Goal: Transaction & Acquisition: Obtain resource

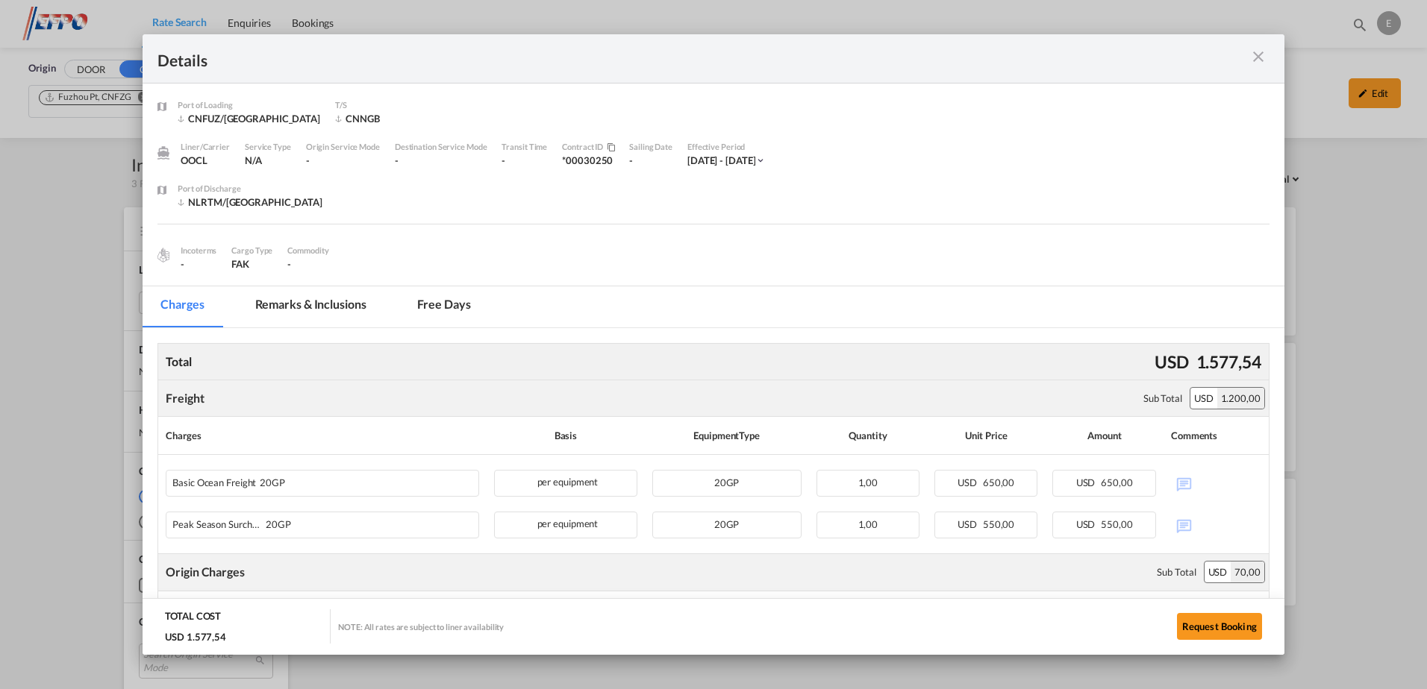
scroll to position [149, 0]
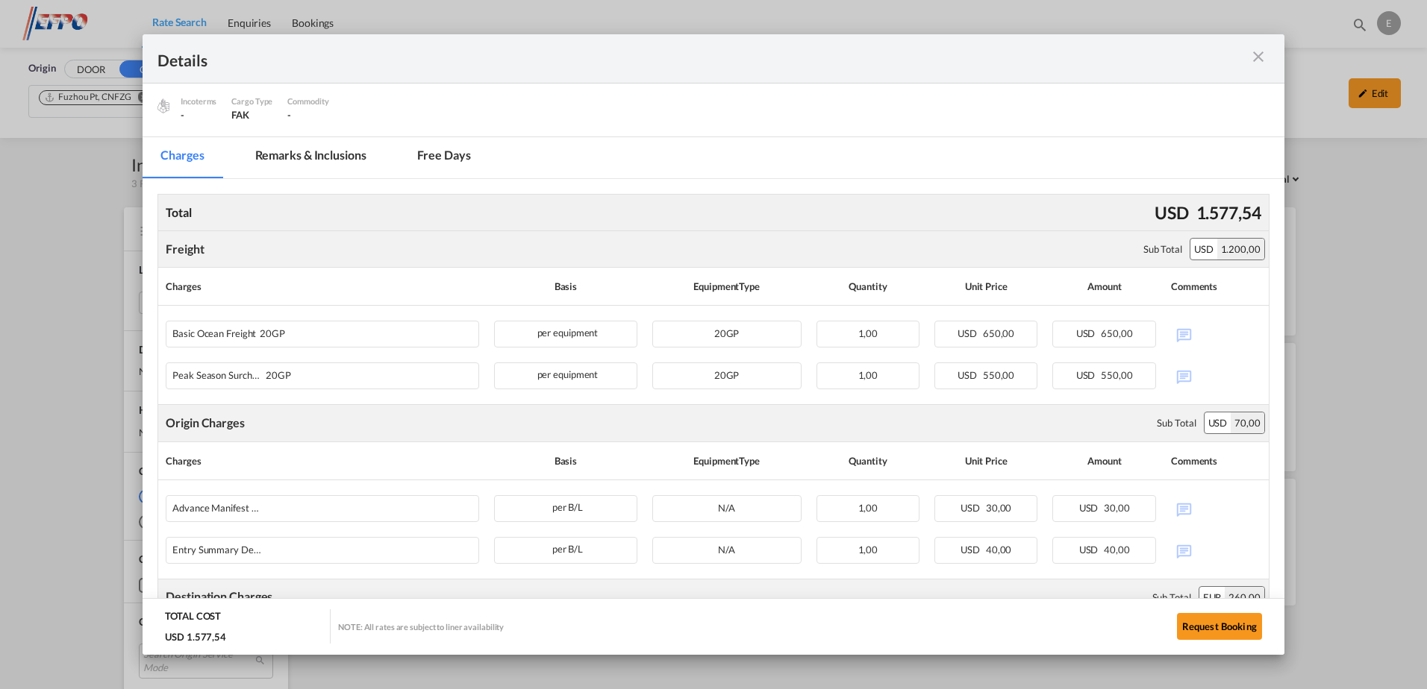
click at [1259, 53] on md-icon "icon-close m-3 fg-AAA8AD cursor" at bounding box center [1258, 57] width 18 height 18
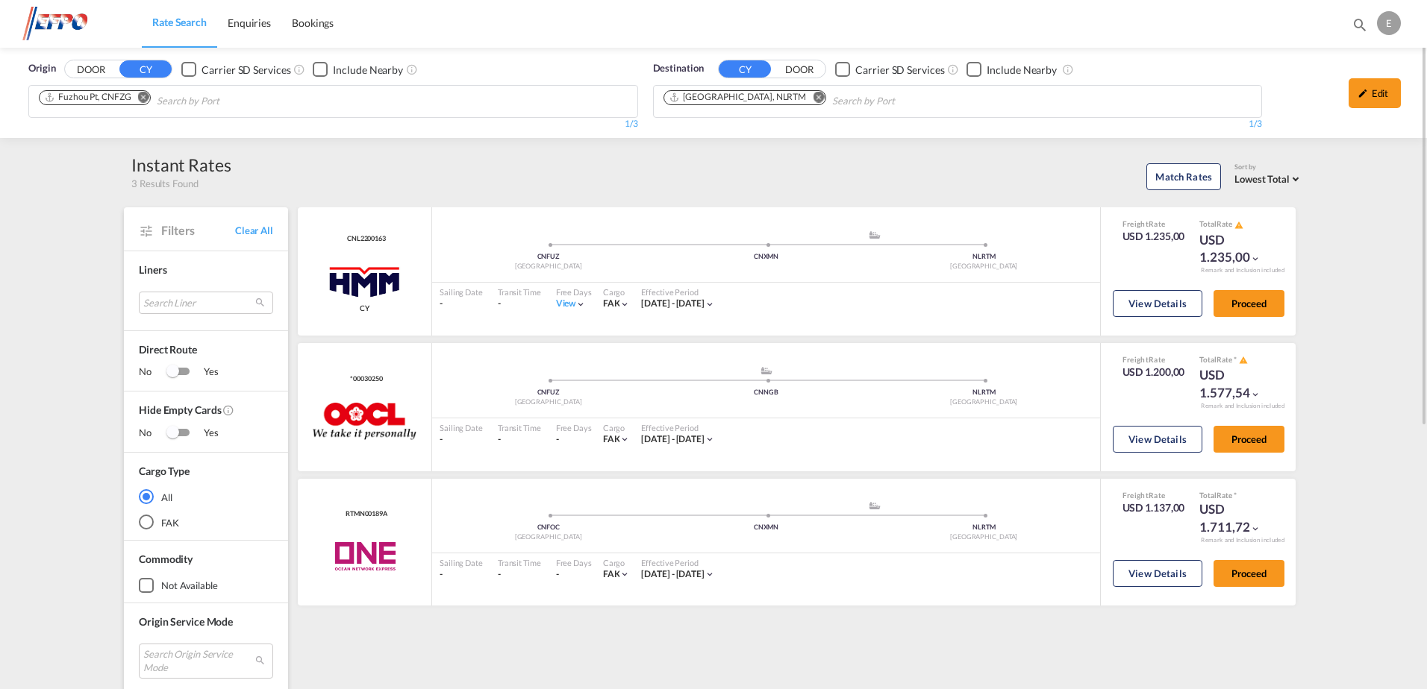
click at [143, 96] on md-icon "Remove" at bounding box center [143, 97] width 11 height 11
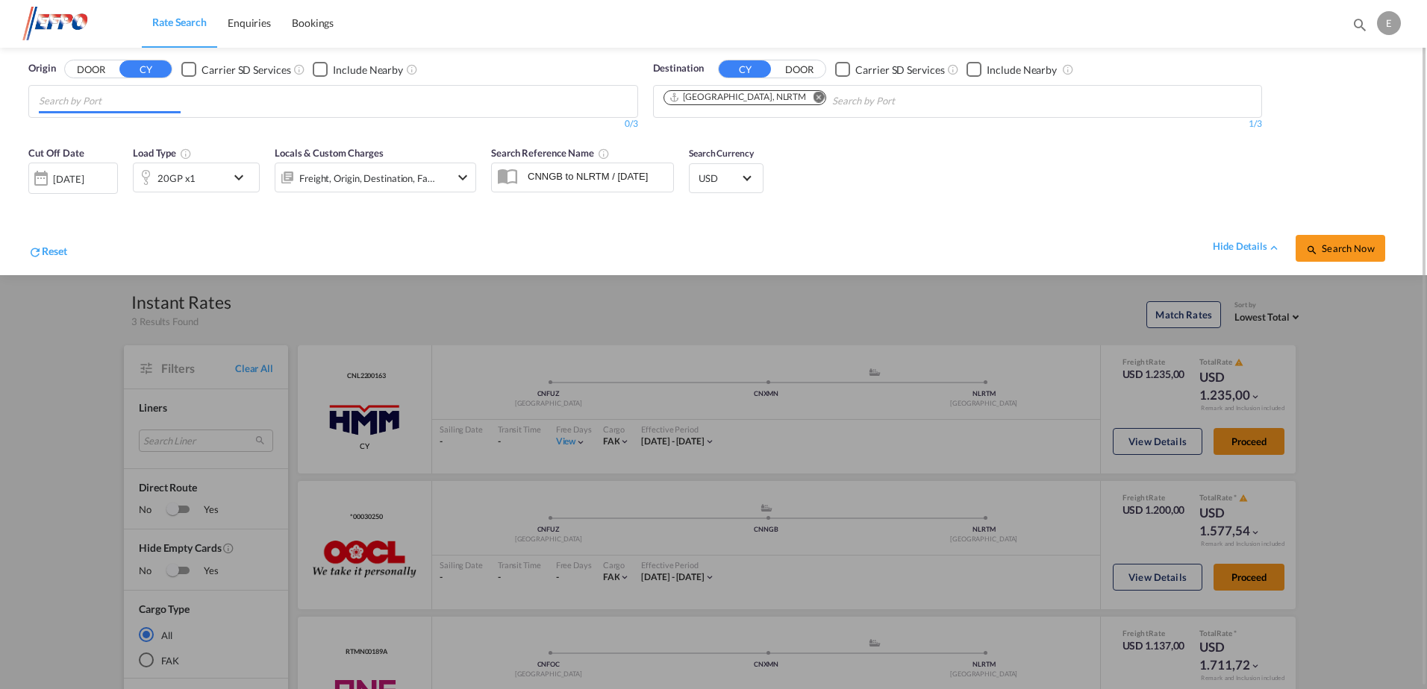
click at [143, 102] on input "Chips input." at bounding box center [110, 102] width 142 height 24
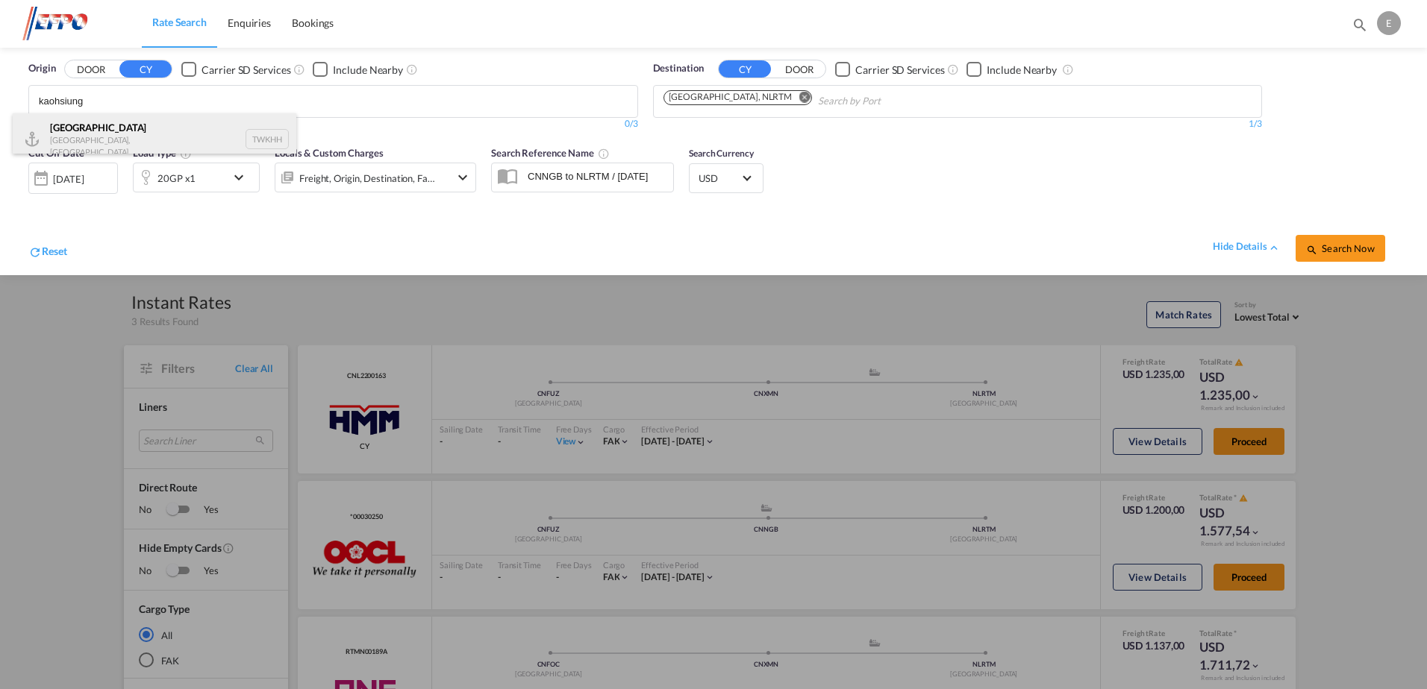
type input "kaohsiung"
click at [98, 143] on div "[GEOGRAPHIC_DATA] [GEOGRAPHIC_DATA], Province of [GEOGRAPHIC_DATA] TWKHH" at bounding box center [155, 138] width 284 height 51
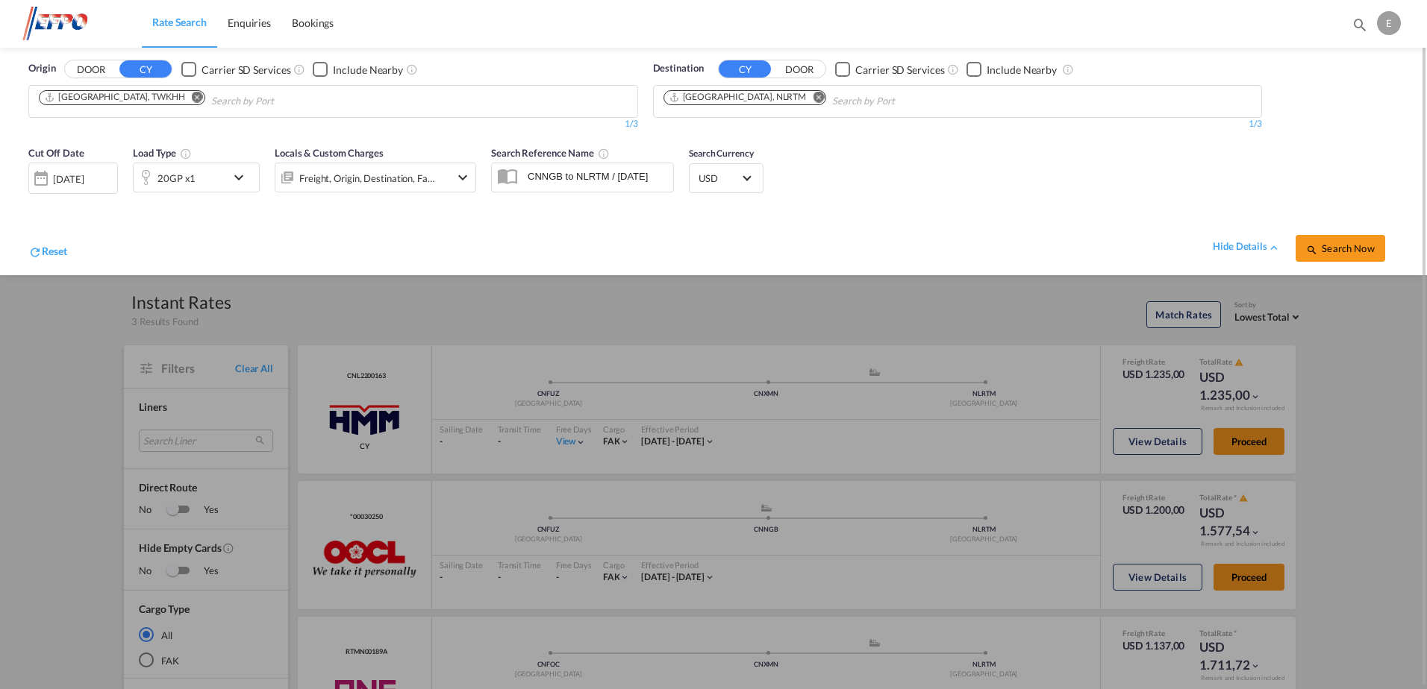
click at [242, 179] on md-icon "icon-chevron-down" at bounding box center [242, 178] width 25 height 18
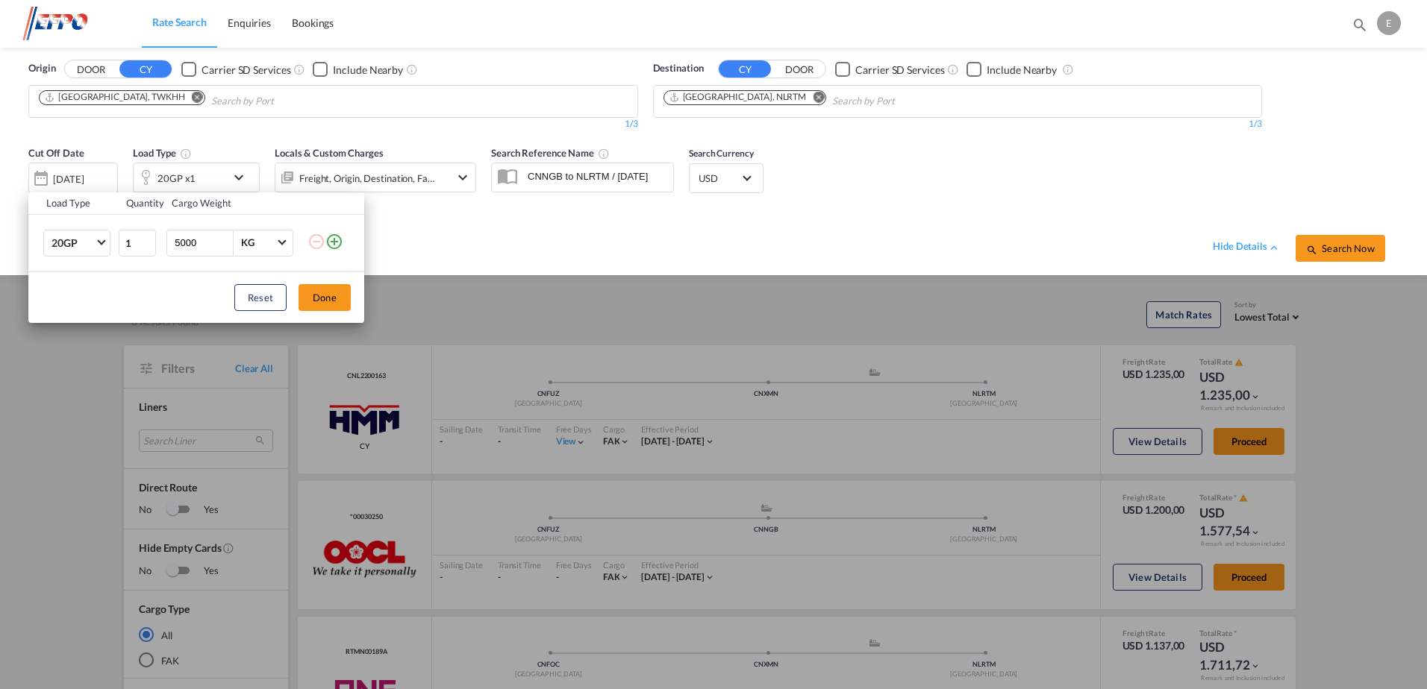
click at [188, 241] on input "5000" at bounding box center [203, 243] width 60 height 25
type input "20500"
click at [331, 302] on button "Done" at bounding box center [324, 297] width 52 height 27
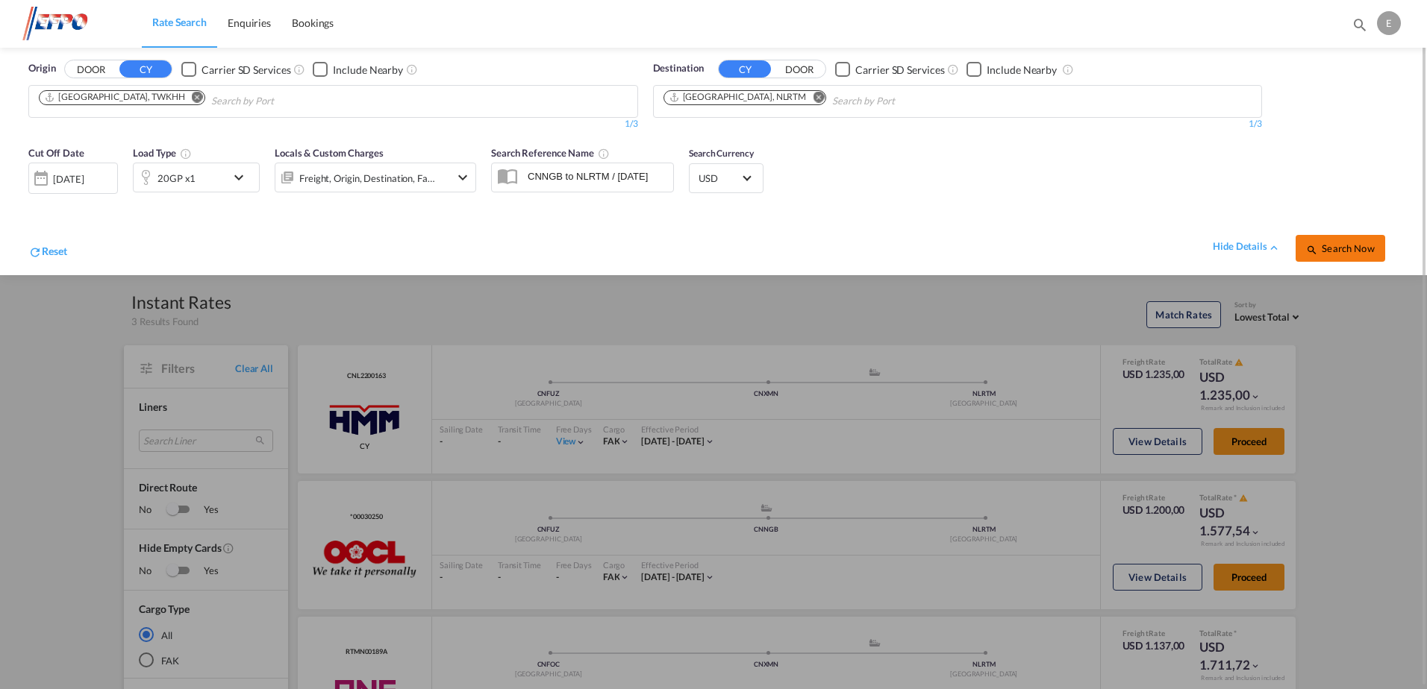
click at [1365, 251] on span "Search Now" at bounding box center [1340, 248] width 68 height 12
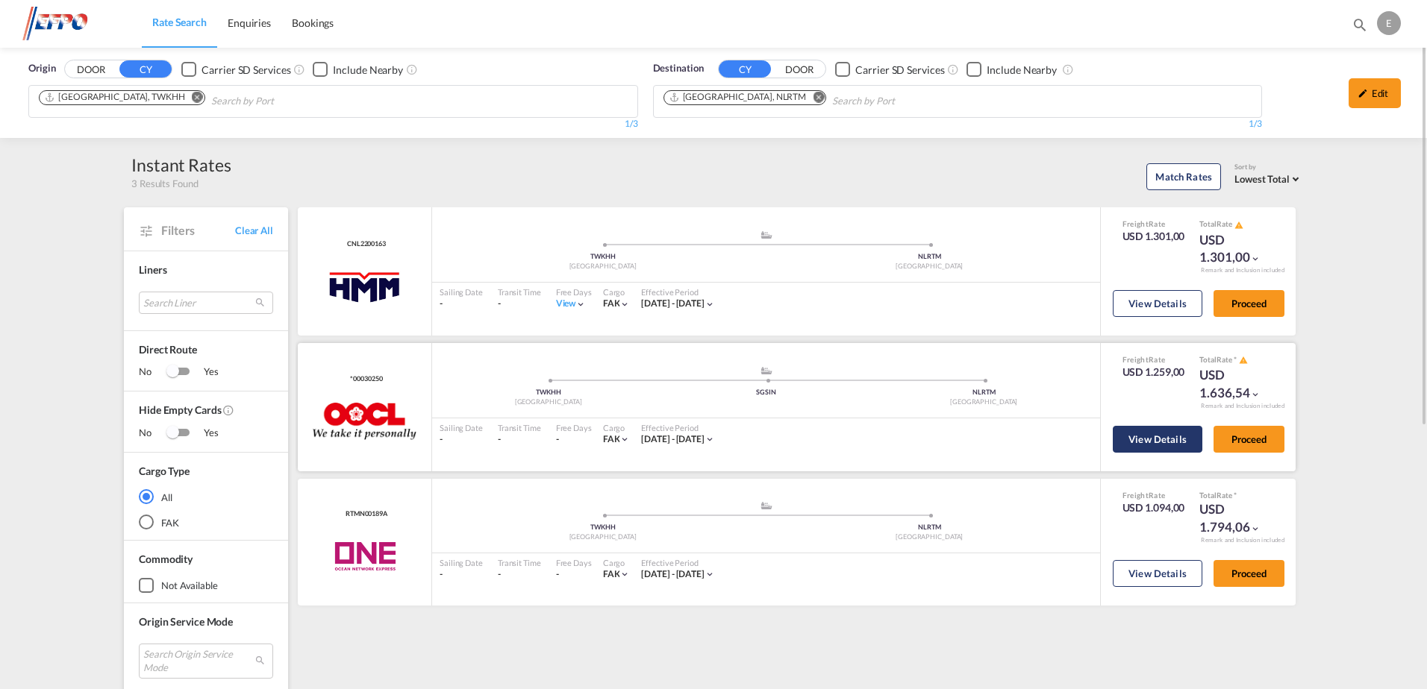
click at [1163, 440] on button "View Details" at bounding box center [1157, 439] width 90 height 27
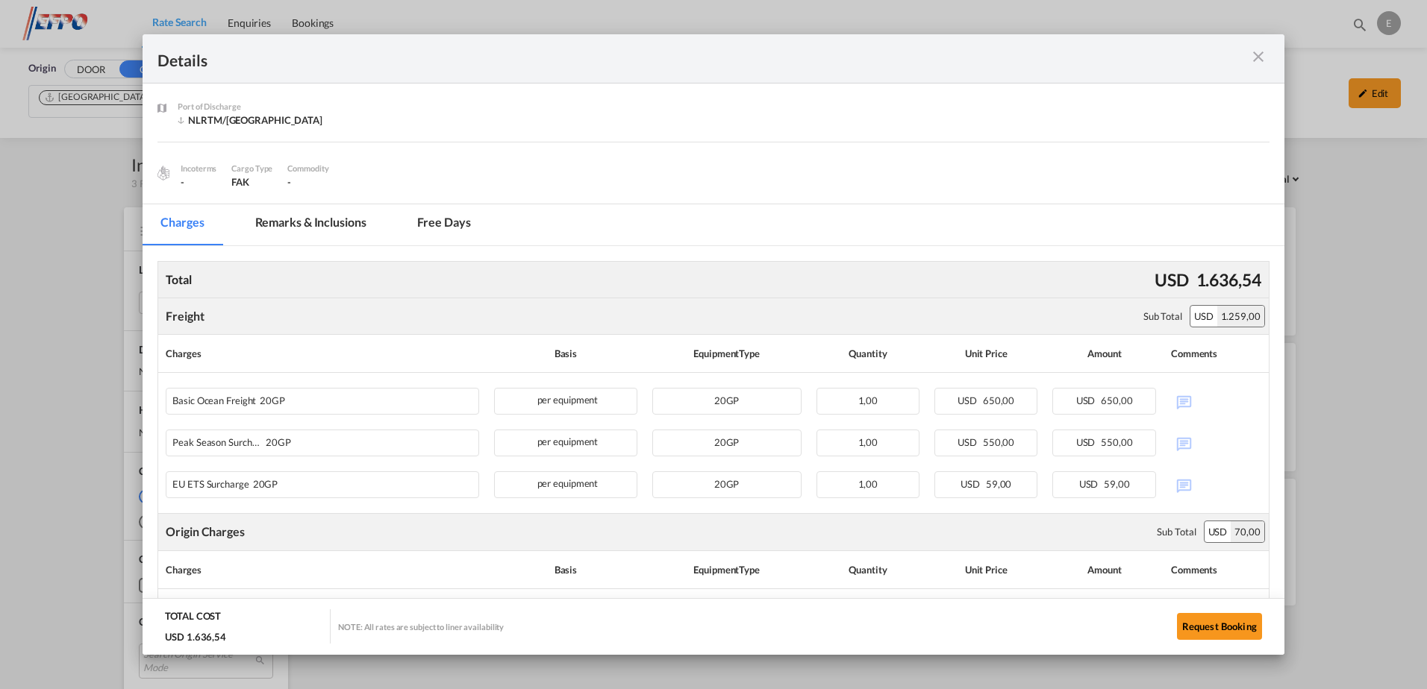
scroll to position [75, 0]
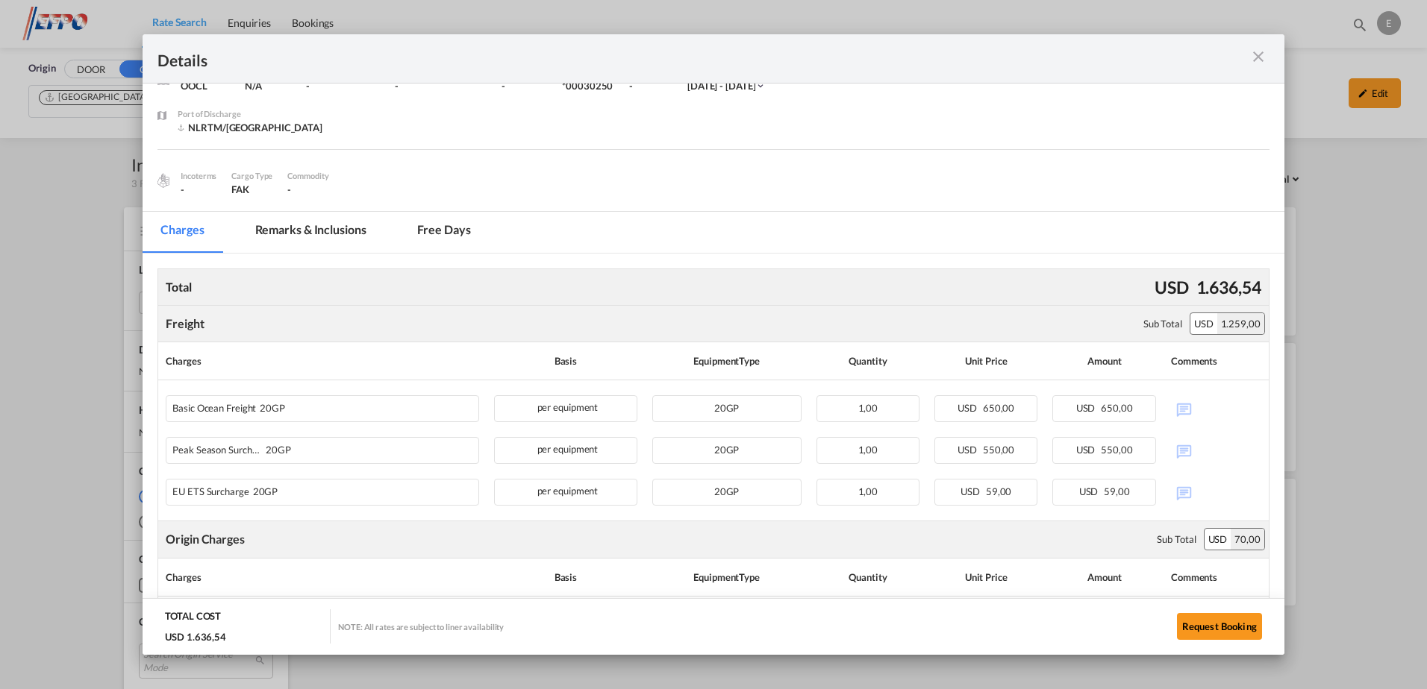
click at [1255, 57] on md-icon "icon-close m-3 fg-AAA8AD cursor" at bounding box center [1258, 57] width 18 height 18
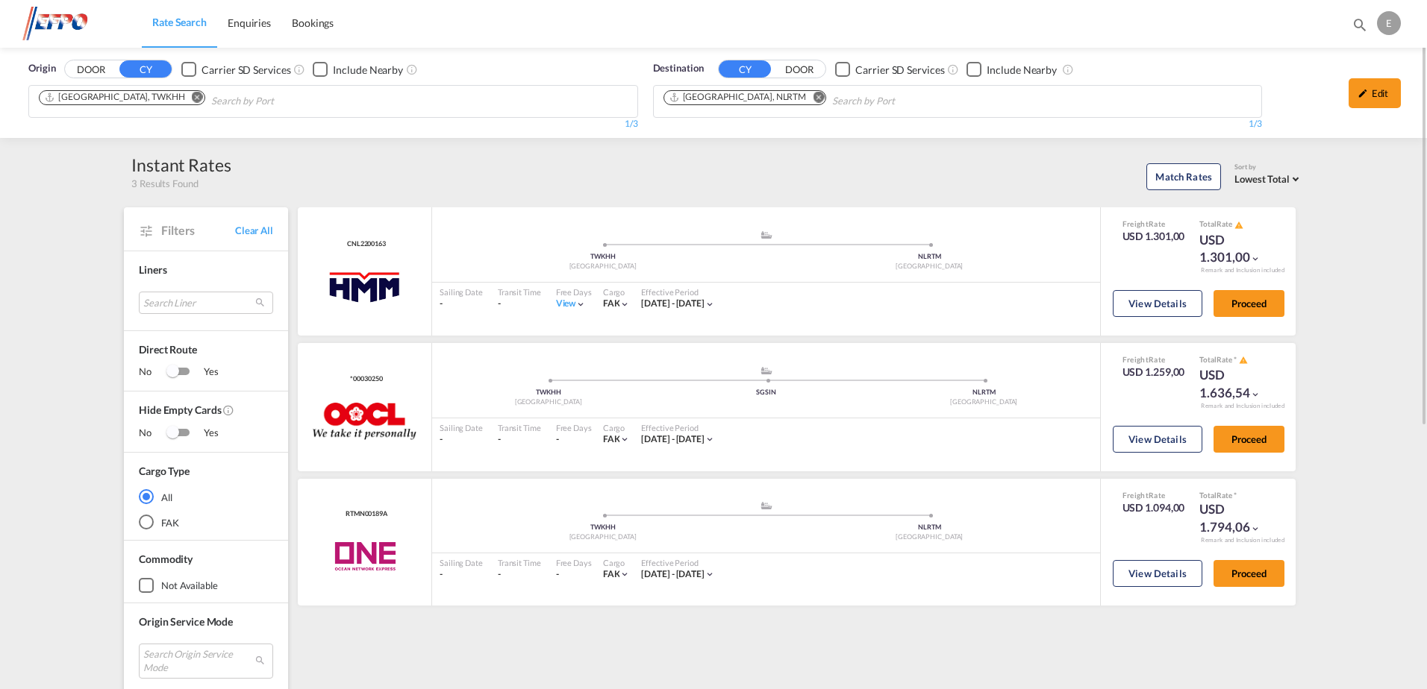
drag, startPoint x: 1386, startPoint y: 90, endPoint x: 1366, endPoint y: 96, distance: 20.1
click at [1386, 90] on div "Edit" at bounding box center [1374, 93] width 52 height 30
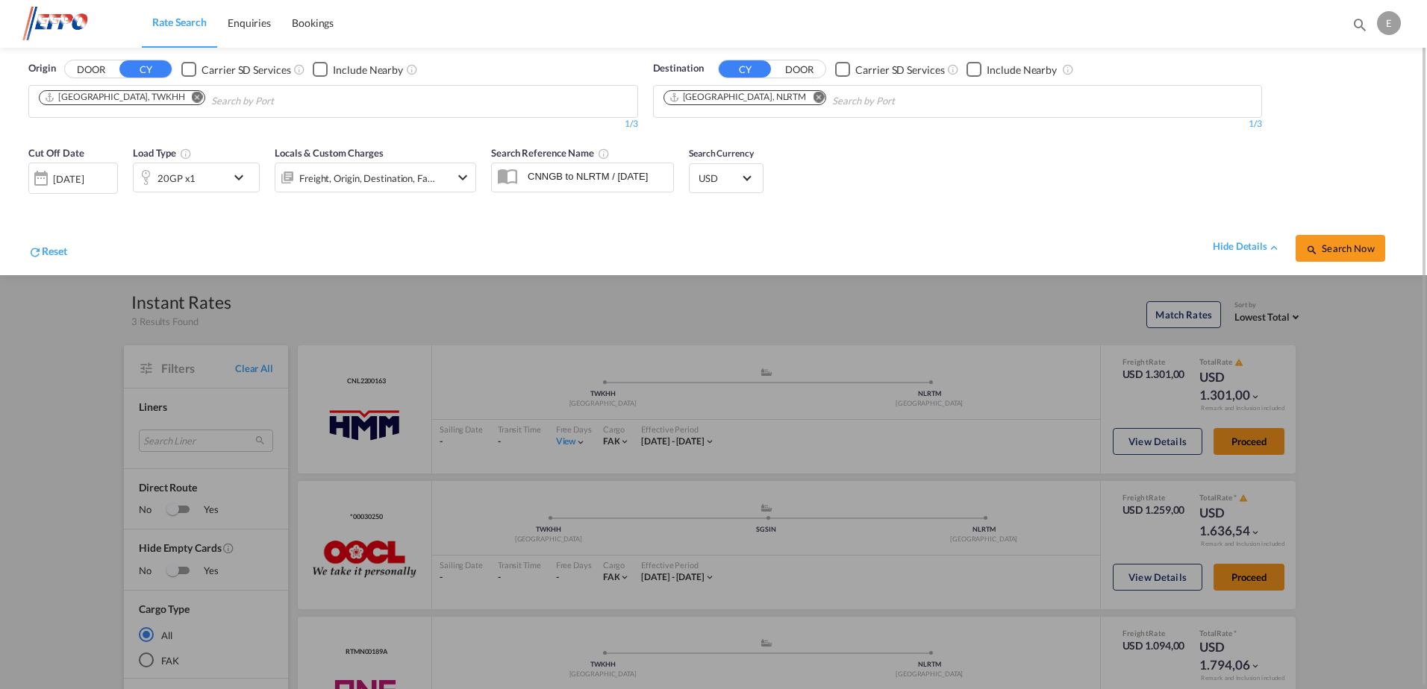
click at [242, 180] on md-icon "icon-chevron-down" at bounding box center [242, 178] width 25 height 18
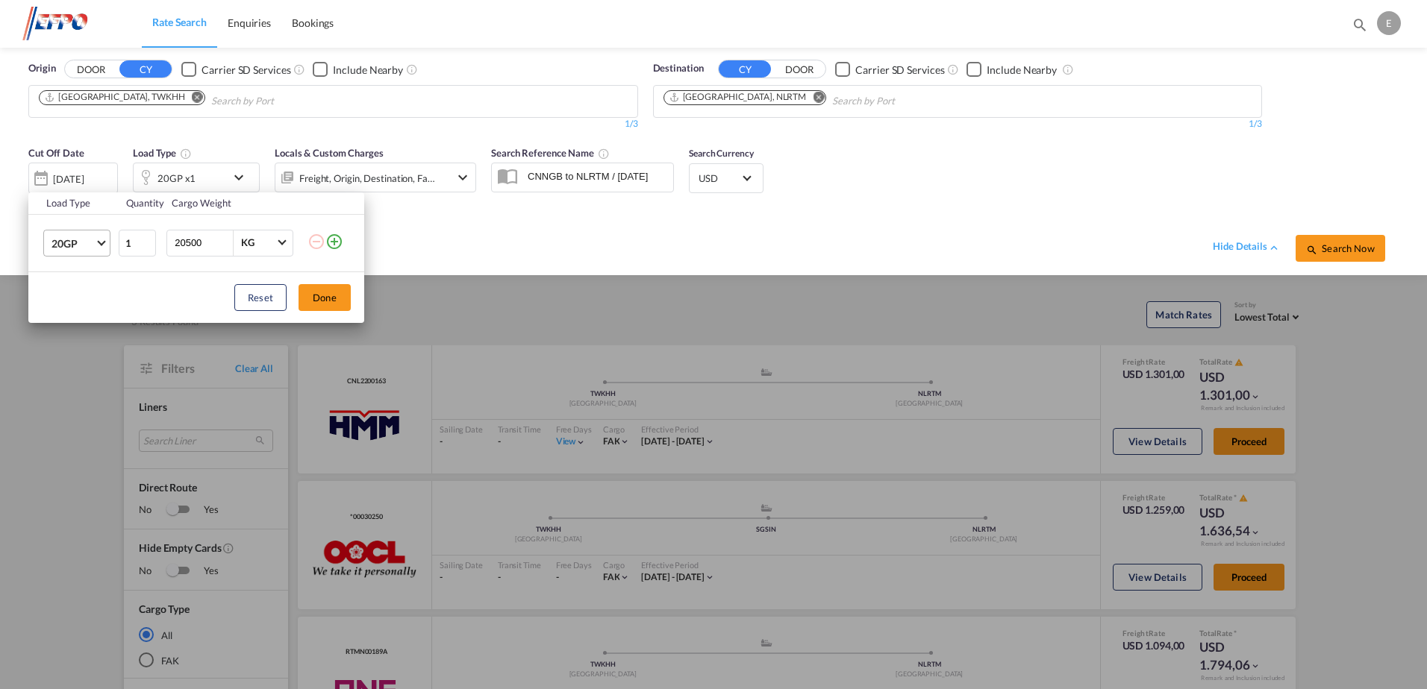
click at [102, 245] on md-select-value "20GP" at bounding box center [80, 243] width 60 height 25
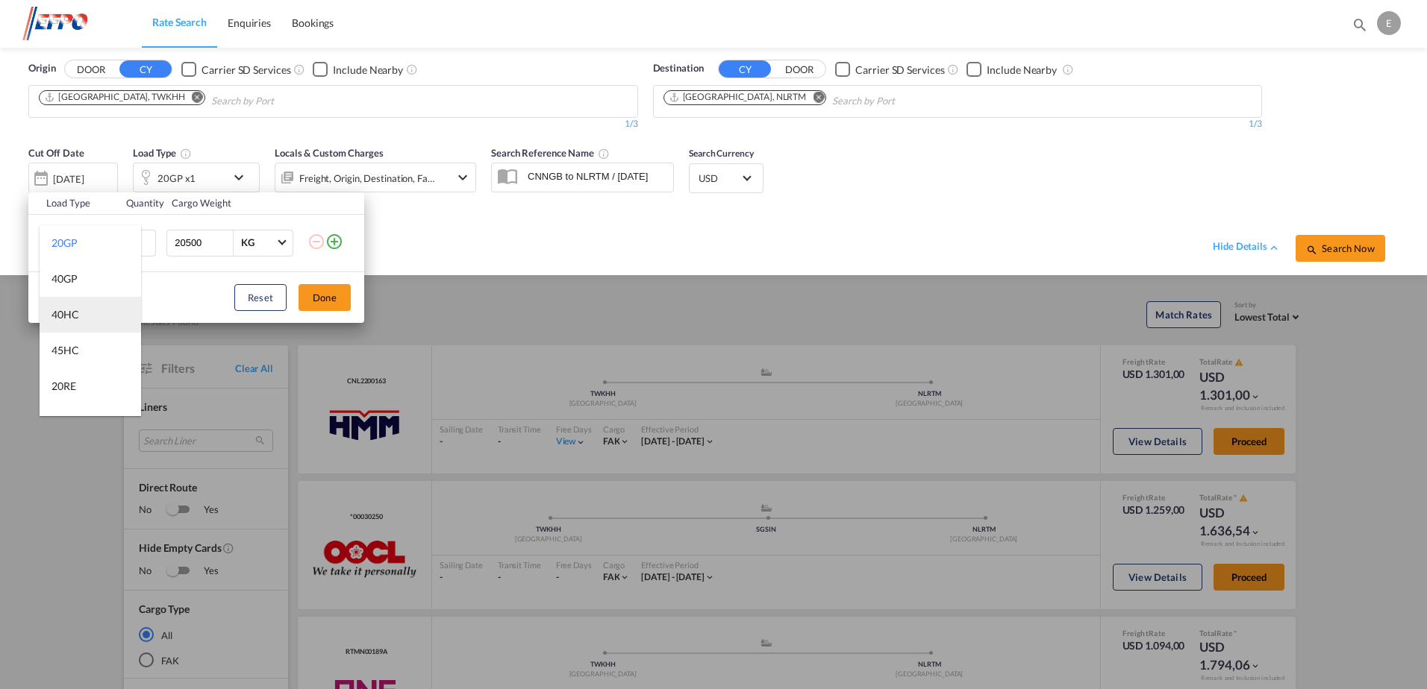
click at [74, 307] on div "40HC" at bounding box center [65, 314] width 28 height 15
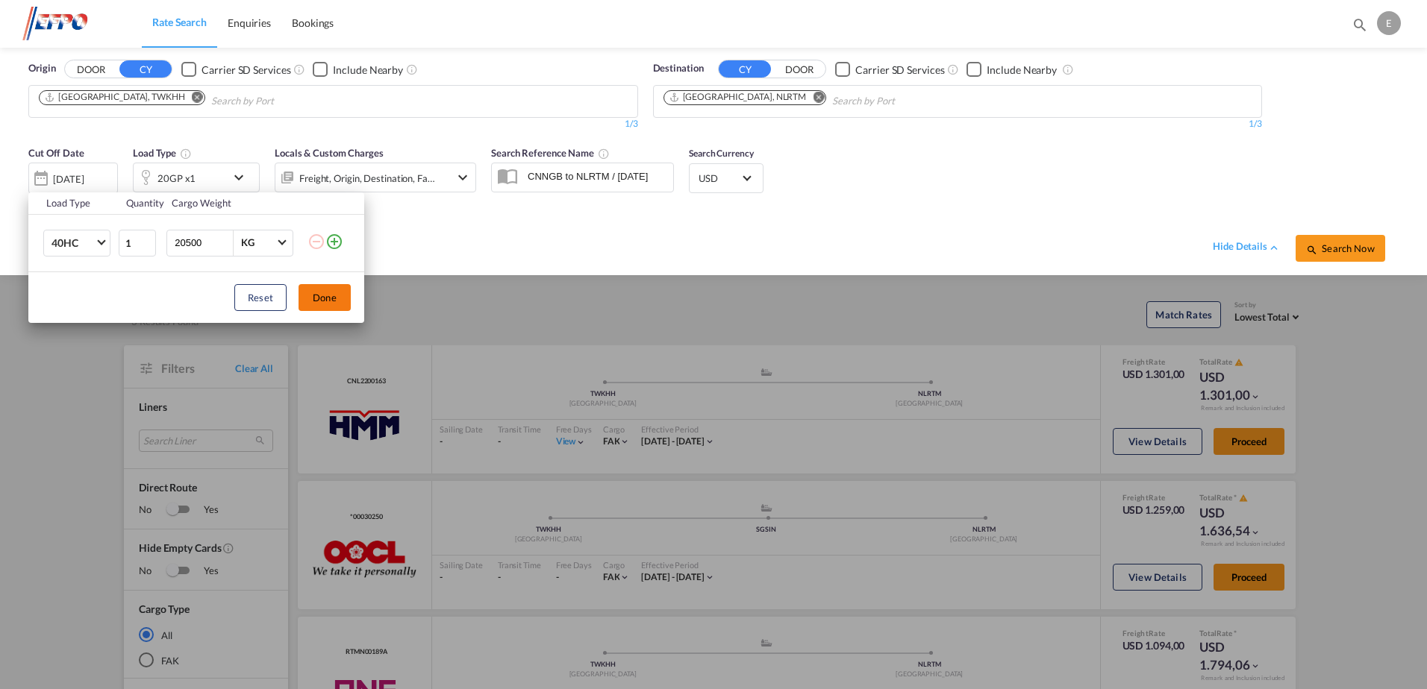
click at [315, 295] on button "Done" at bounding box center [324, 297] width 52 height 27
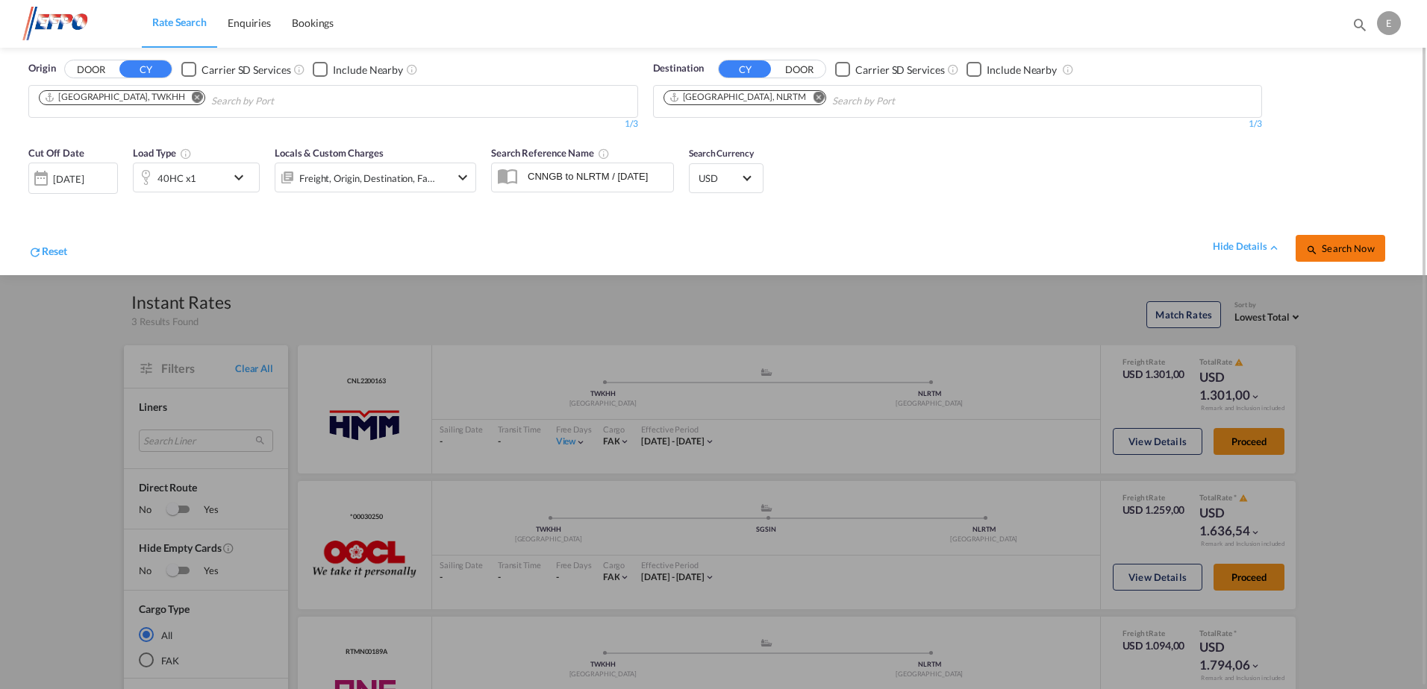
click at [1331, 251] on span "Search Now" at bounding box center [1340, 248] width 68 height 12
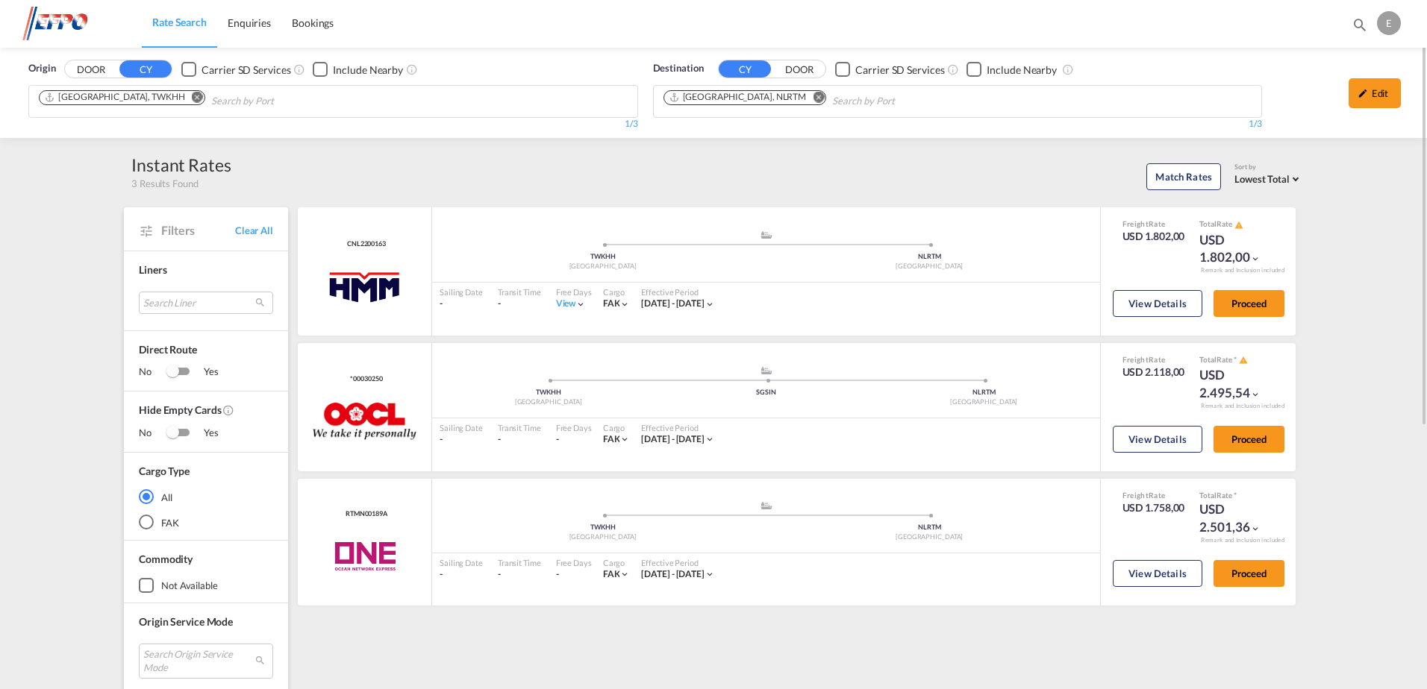
click at [192, 97] on md-icon "Remove" at bounding box center [197, 97] width 11 height 11
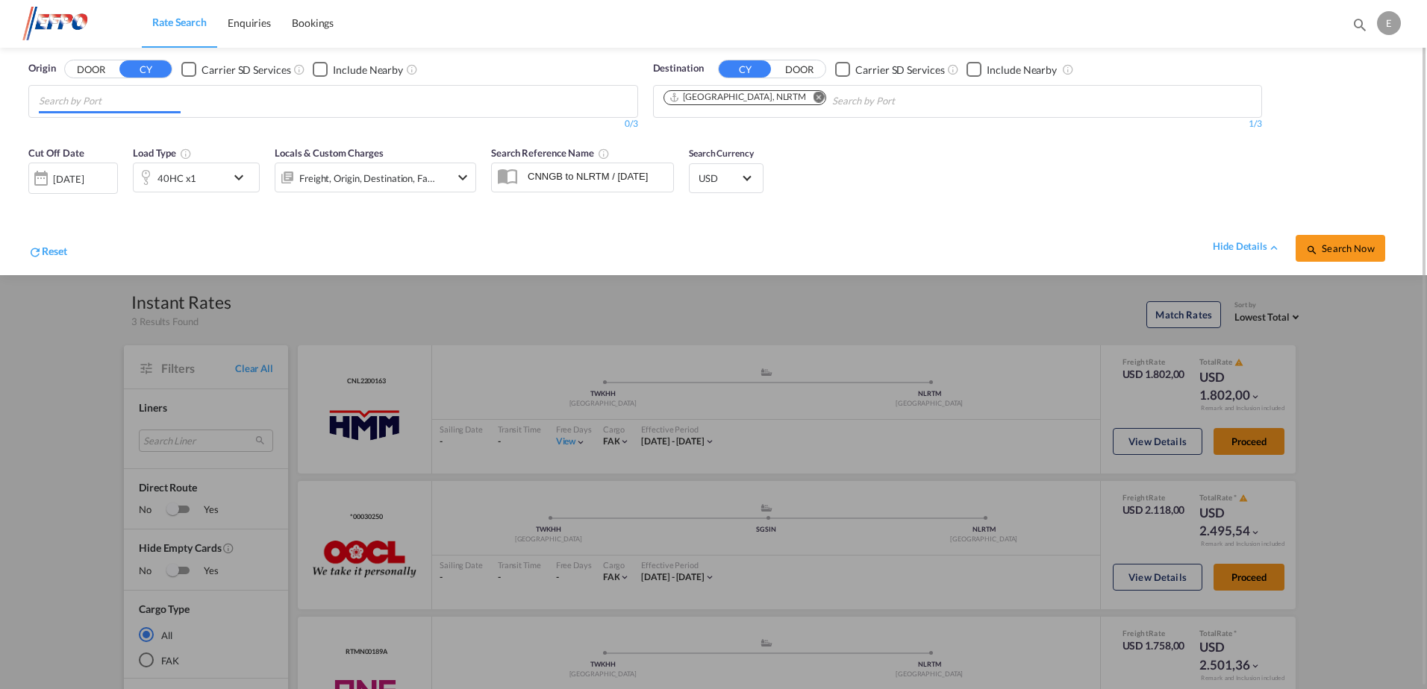
click at [143, 99] on input "Chips input." at bounding box center [110, 102] width 142 height 24
type input "shangha"
click at [96, 128] on div "Shangha i [GEOGRAPHIC_DATA] CNSHA" at bounding box center [155, 135] width 284 height 45
click at [234, 179] on md-icon "icon-chevron-down" at bounding box center [242, 178] width 25 height 18
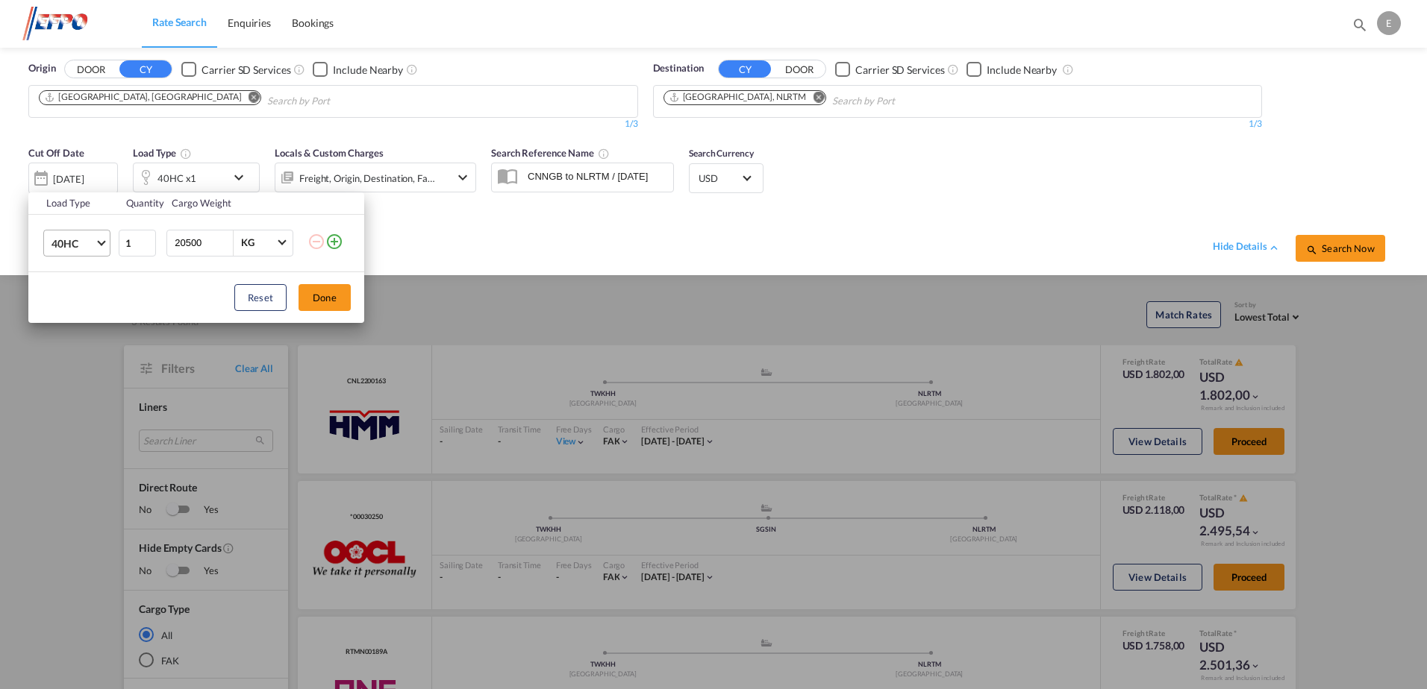
click at [93, 248] on span "40HC" at bounding box center [72, 244] width 43 height 15
click at [66, 170] on div "20GP" at bounding box center [64, 171] width 26 height 15
click at [314, 296] on button "Done" at bounding box center [324, 297] width 52 height 27
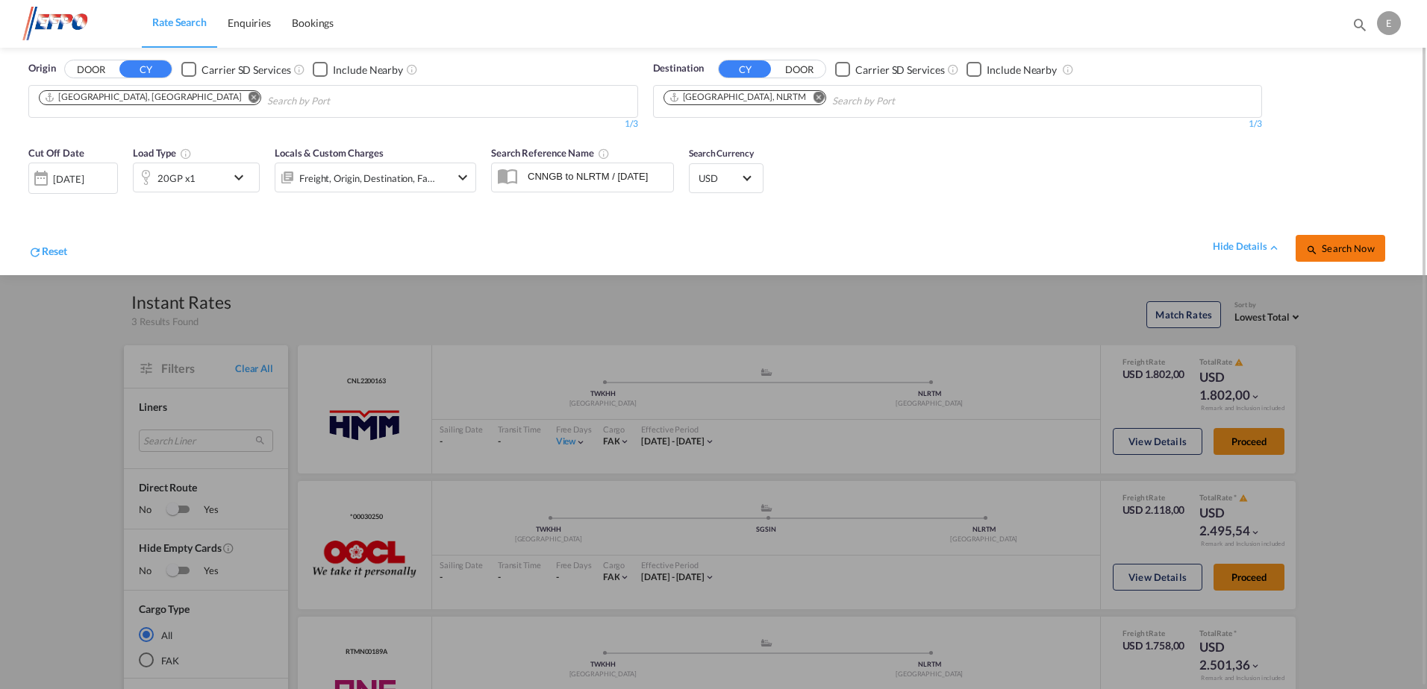
click at [1343, 248] on span "Search Now" at bounding box center [1340, 248] width 68 height 12
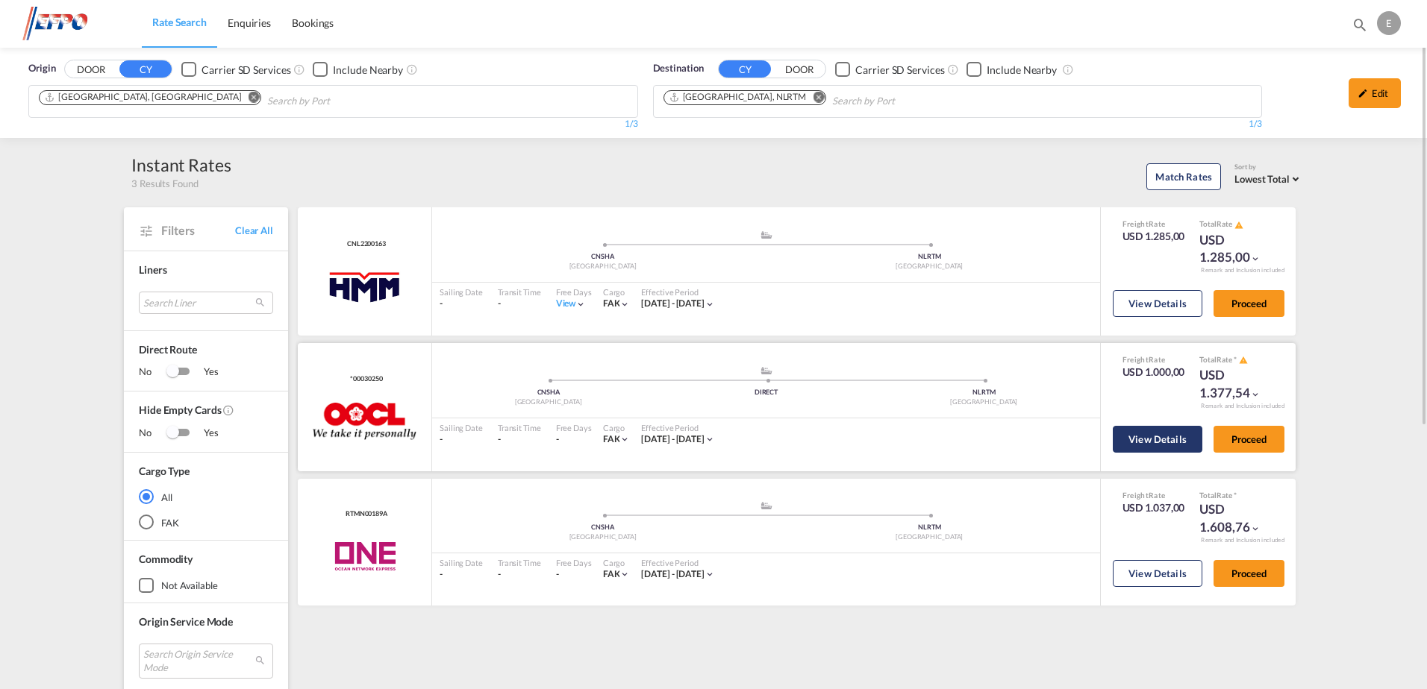
click at [1148, 442] on button "View Details" at bounding box center [1157, 439] width 90 height 27
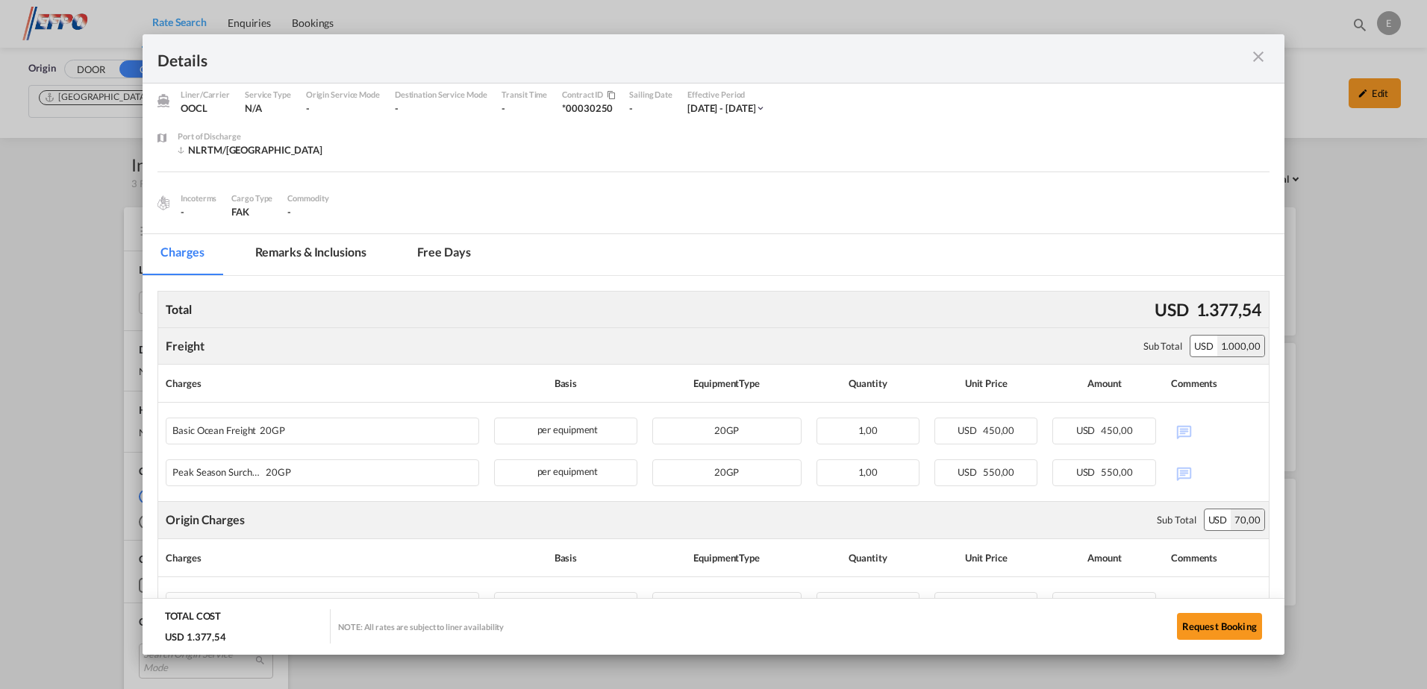
scroll to position [75, 0]
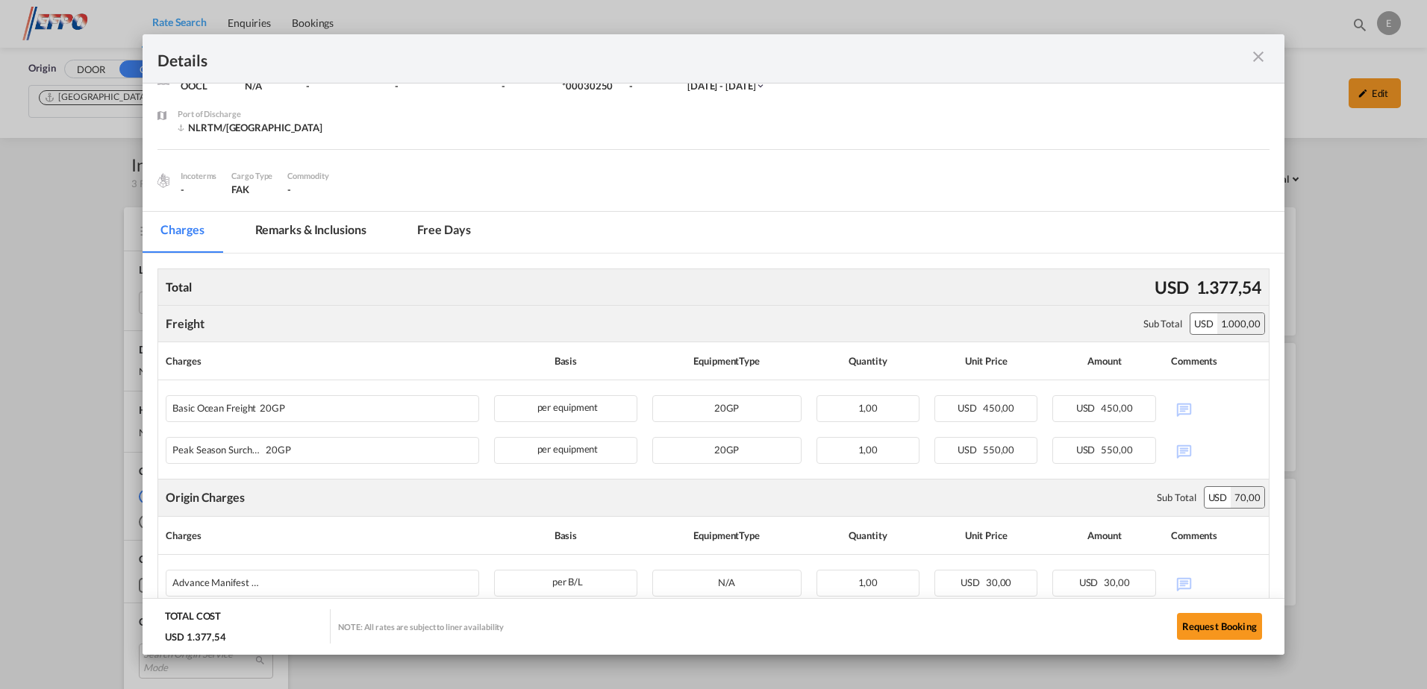
click at [1254, 57] on md-icon "icon-close m-3 fg-AAA8AD cursor" at bounding box center [1258, 57] width 18 height 18
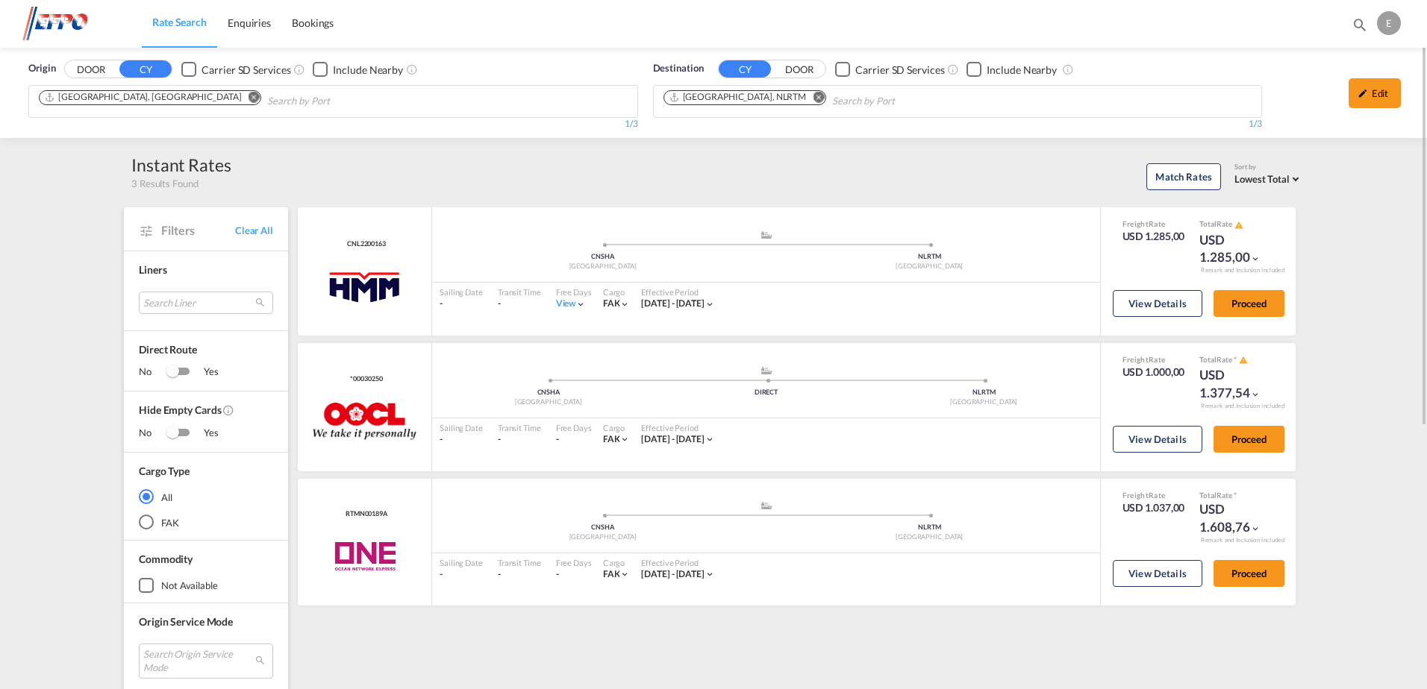
click at [248, 98] on md-icon "Remove" at bounding box center [253, 97] width 11 height 11
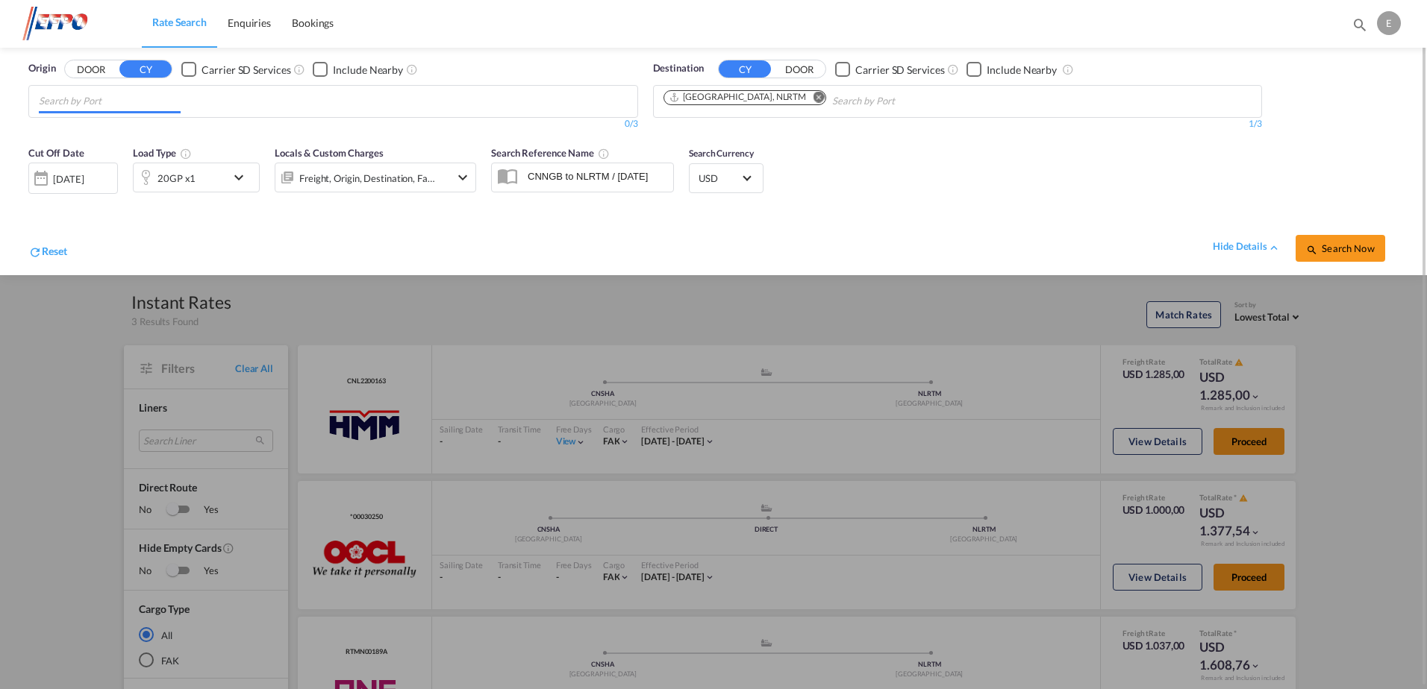
click at [133, 98] on input "Chips input." at bounding box center [110, 102] width 142 height 24
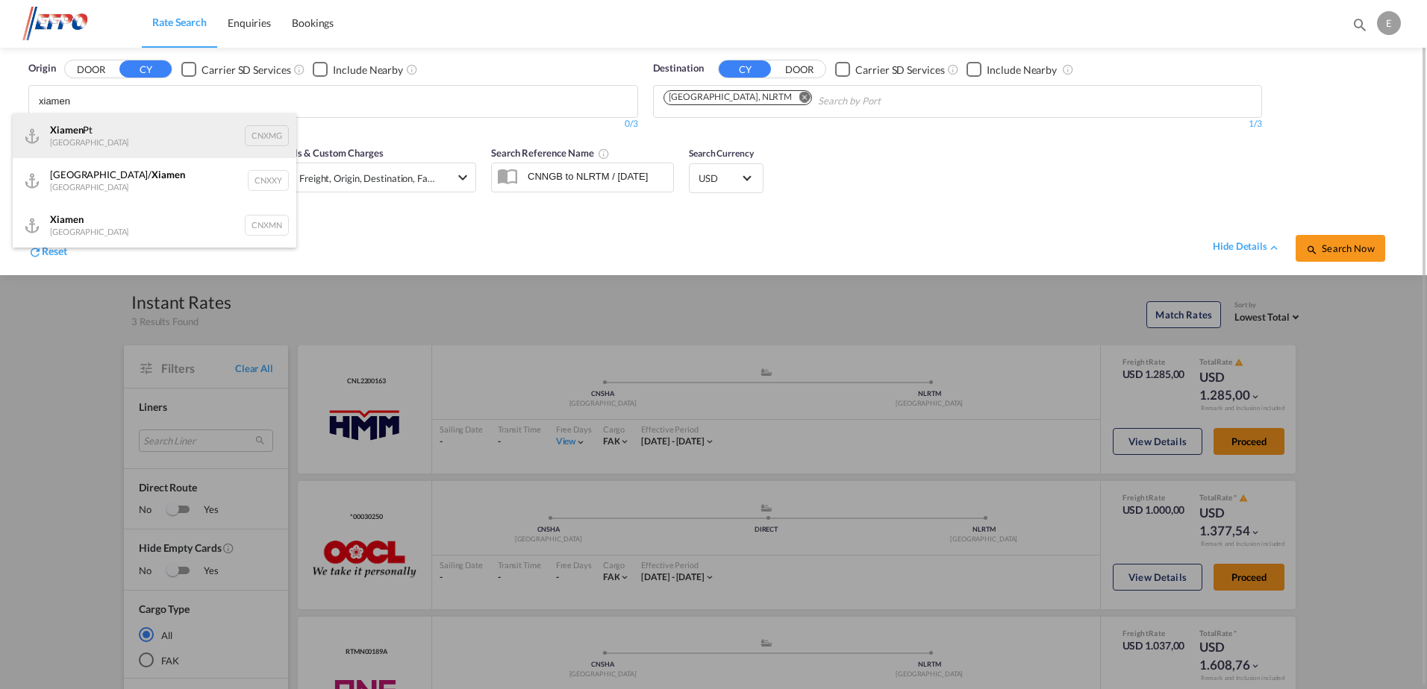
type input "xiamen"
click at [111, 138] on div "Xiamen Pt China CNXMG" at bounding box center [155, 135] width 284 height 45
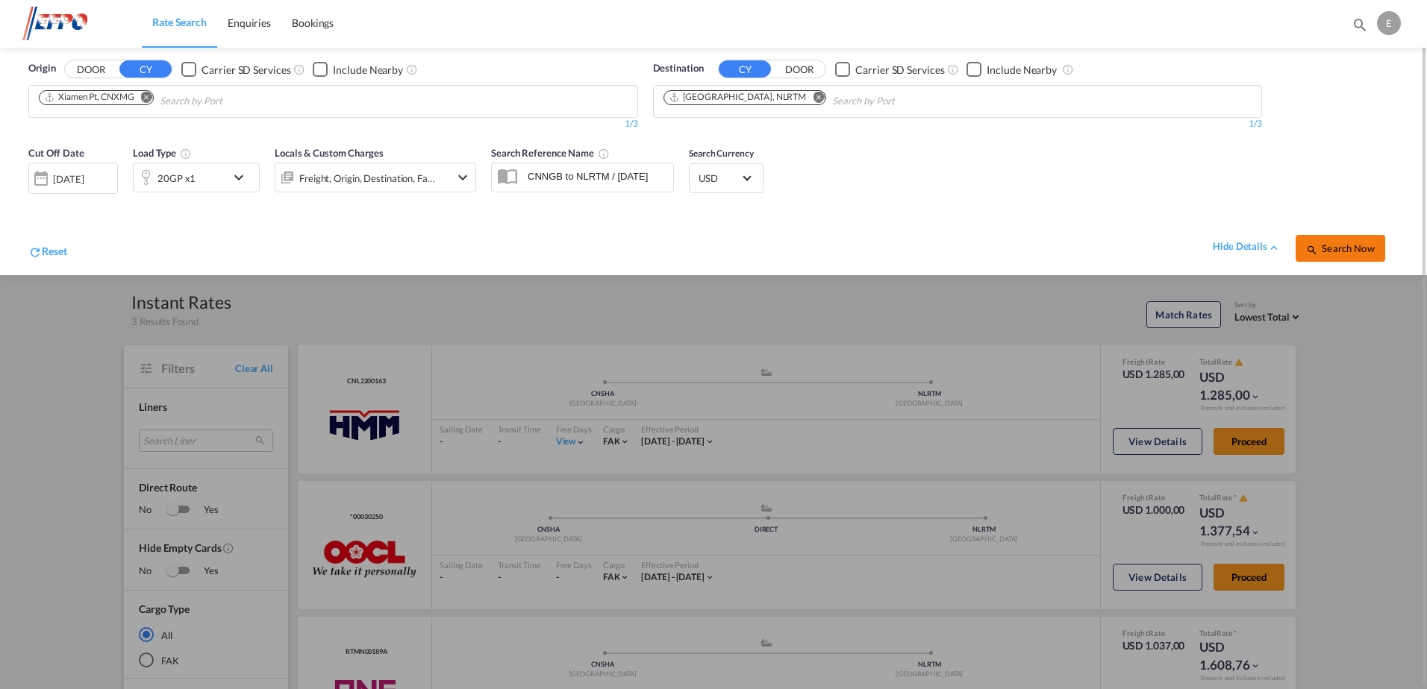
click at [1342, 251] on span "Search Now" at bounding box center [1340, 248] width 68 height 12
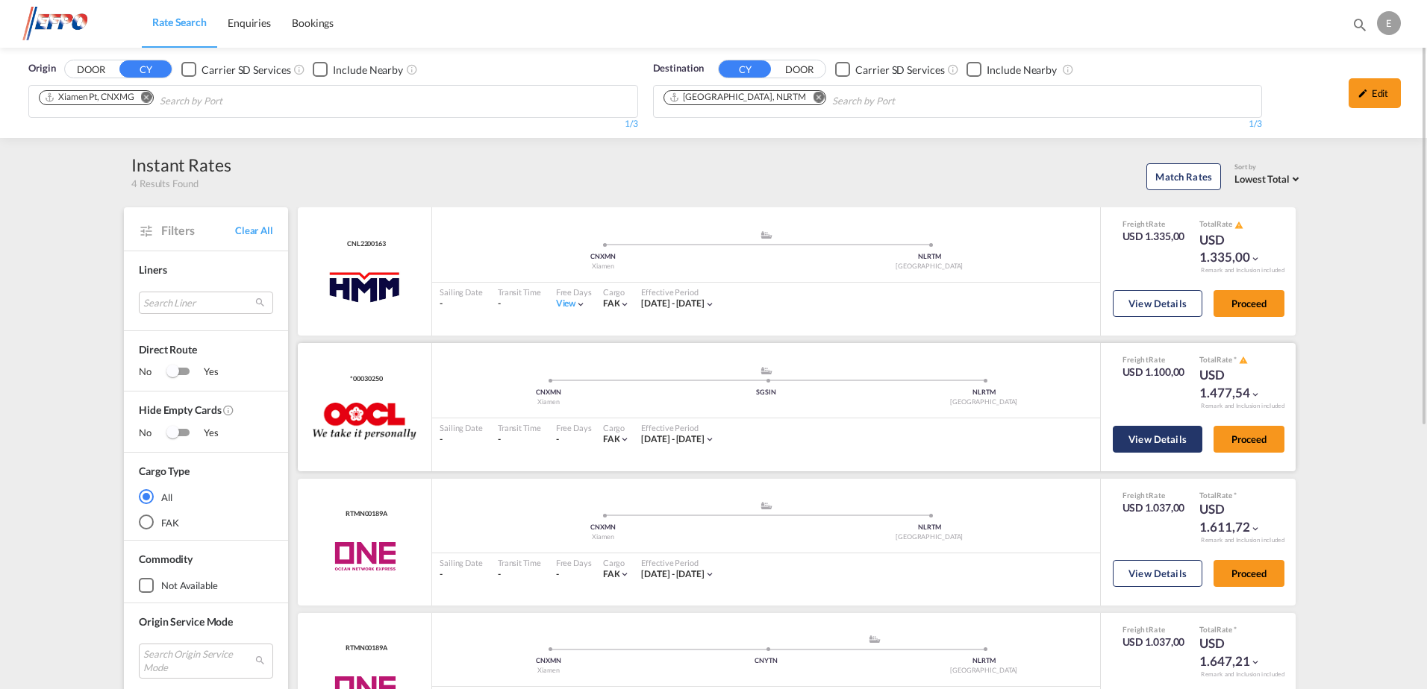
click at [1132, 440] on button "View Details" at bounding box center [1157, 439] width 90 height 27
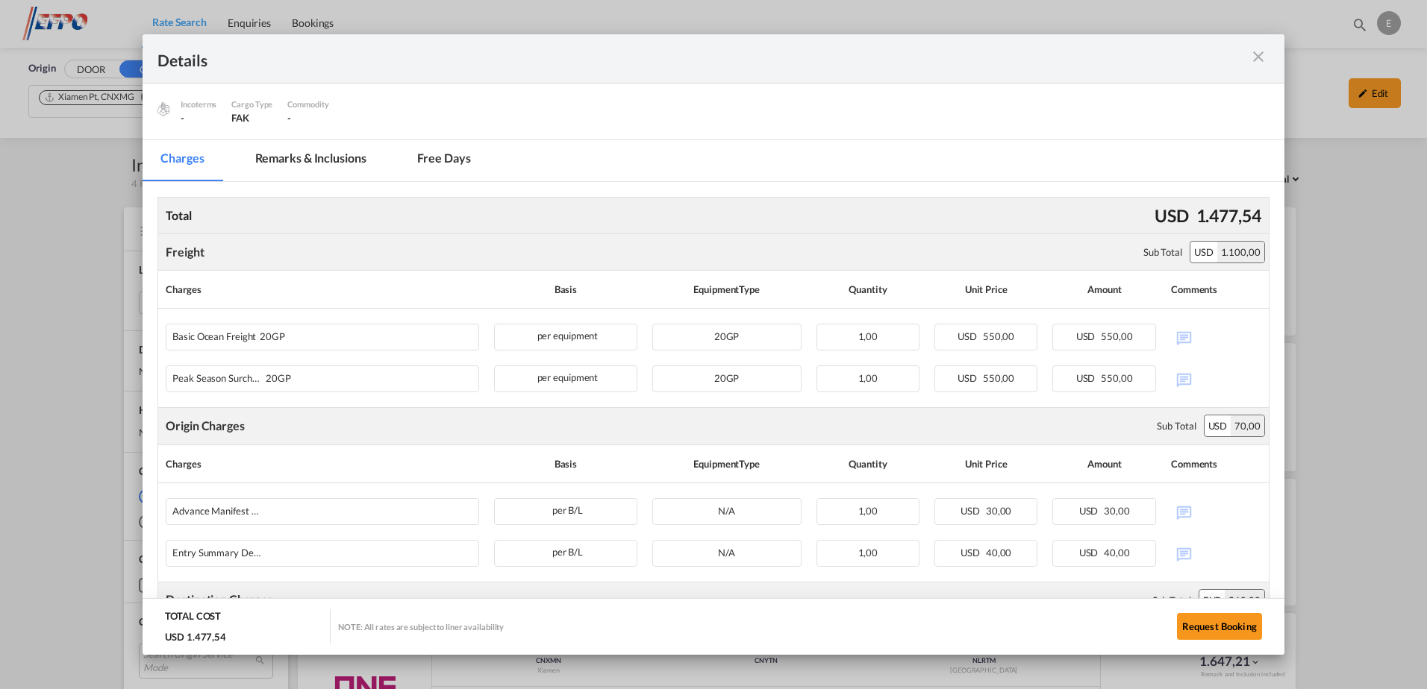
scroll to position [149, 0]
click at [1256, 48] on md-icon "icon-close m-3 fg-AAA8AD cursor" at bounding box center [1258, 57] width 18 height 18
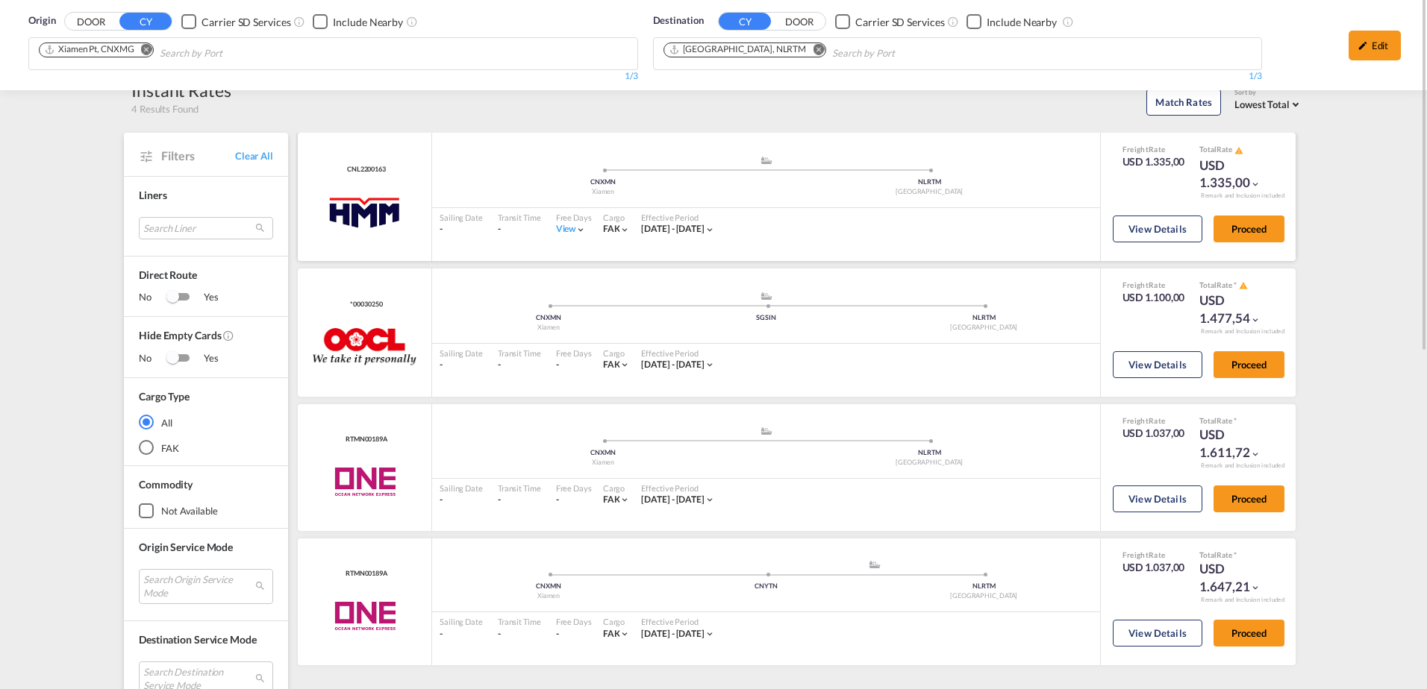
scroll to position [0, 0]
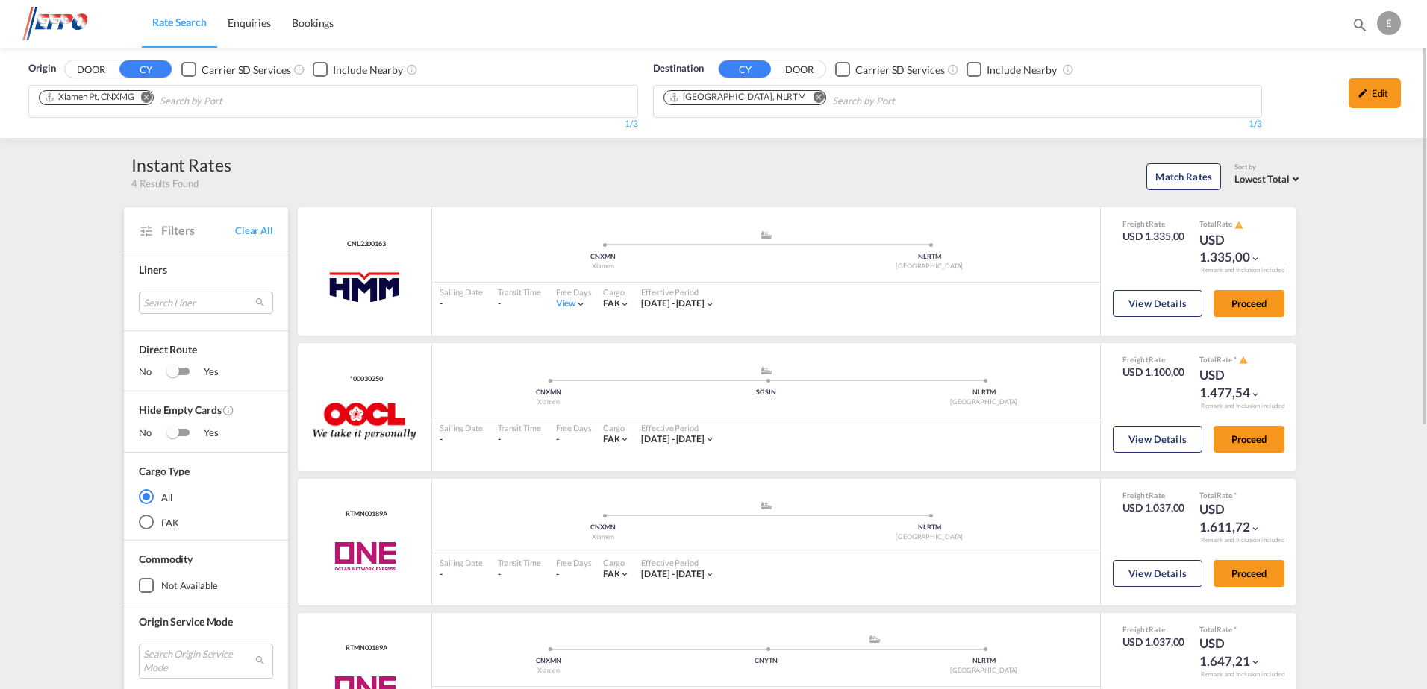
drag, startPoint x: 1359, startPoint y: 99, endPoint x: 975, endPoint y: 164, distance: 389.0
click at [1358, 99] on div "Edit" at bounding box center [1374, 93] width 52 height 30
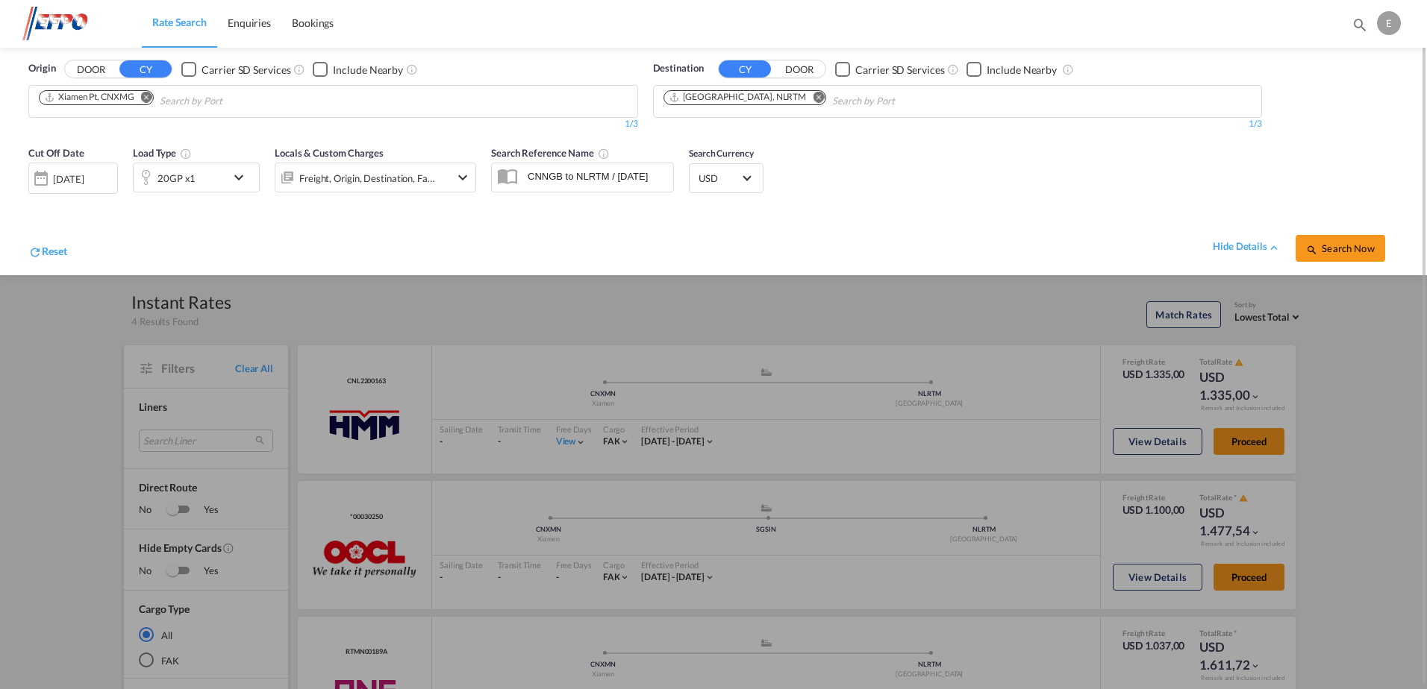
click at [237, 169] on md-icon "icon-chevron-down" at bounding box center [242, 178] width 25 height 18
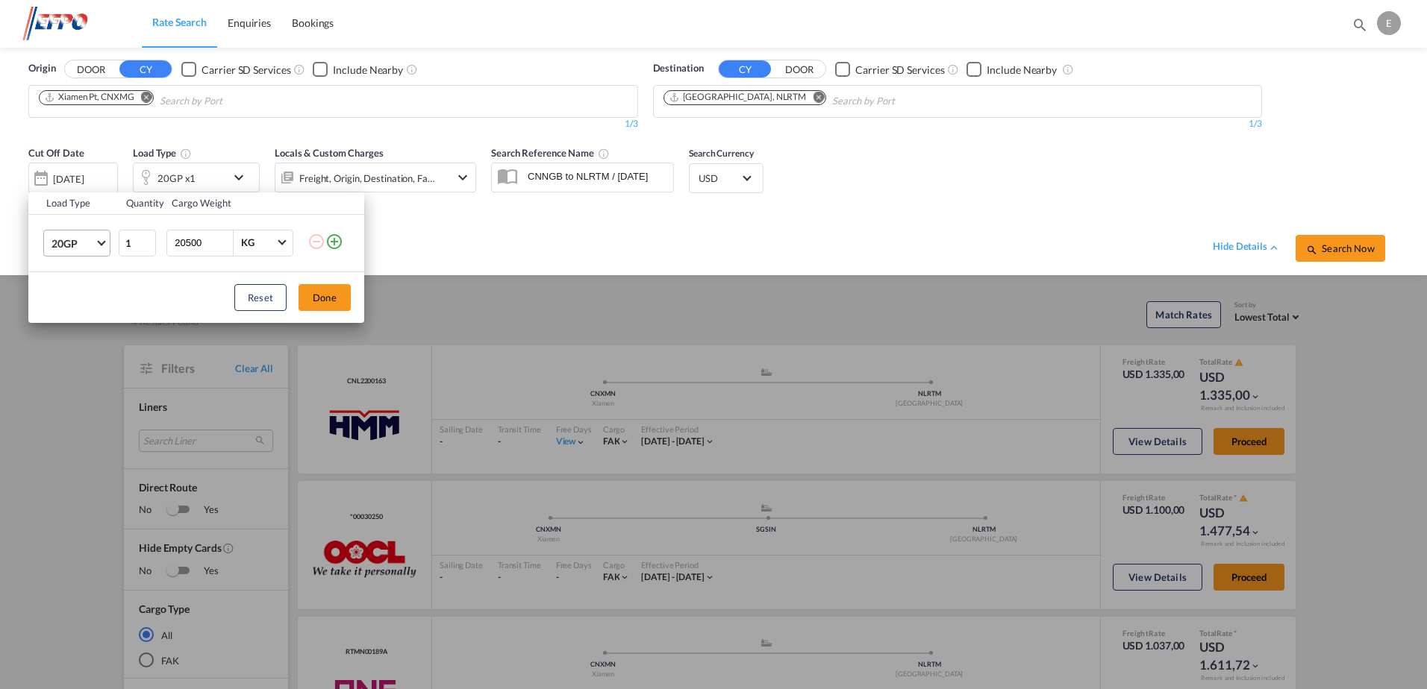
click at [101, 246] on md-select-value "20GP" at bounding box center [80, 243] width 60 height 25
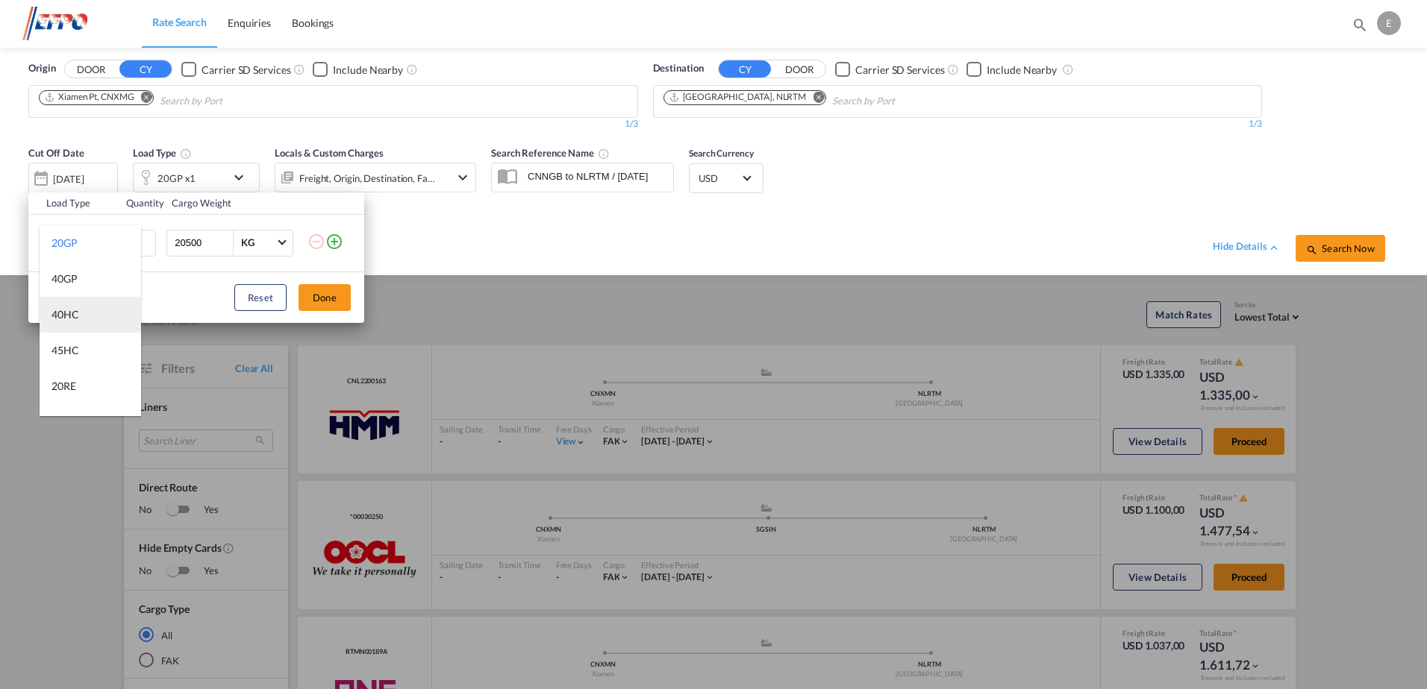
click at [72, 310] on div "40HC" at bounding box center [65, 314] width 28 height 15
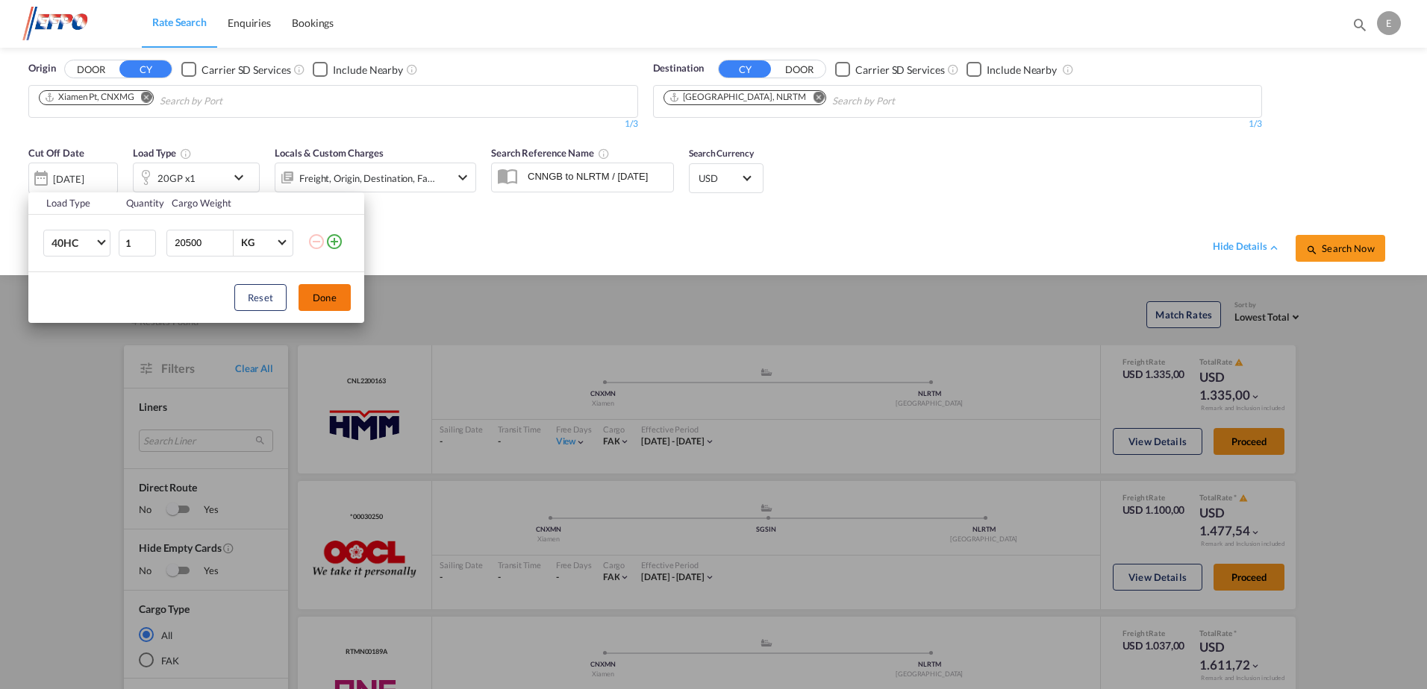
click at [333, 304] on button "Done" at bounding box center [324, 297] width 52 height 27
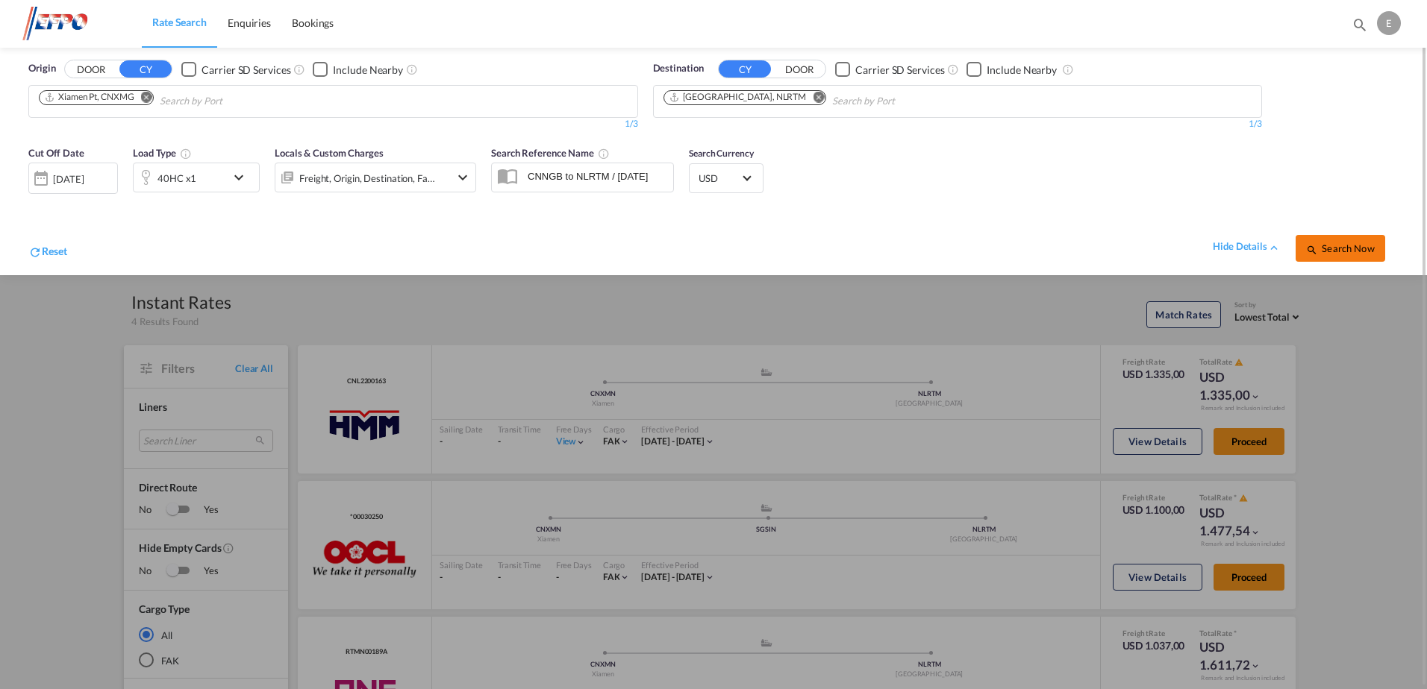
click at [1324, 245] on span "Search Now" at bounding box center [1340, 248] width 68 height 12
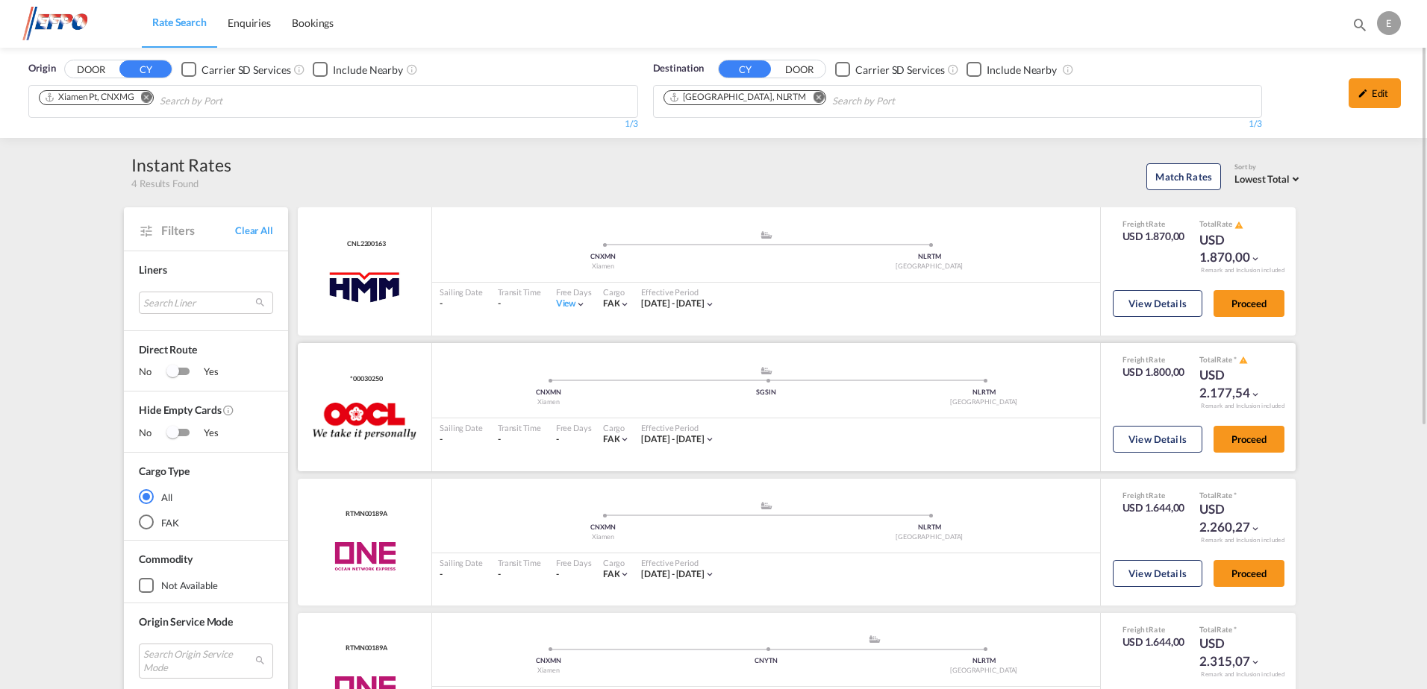
scroll to position [75, 0]
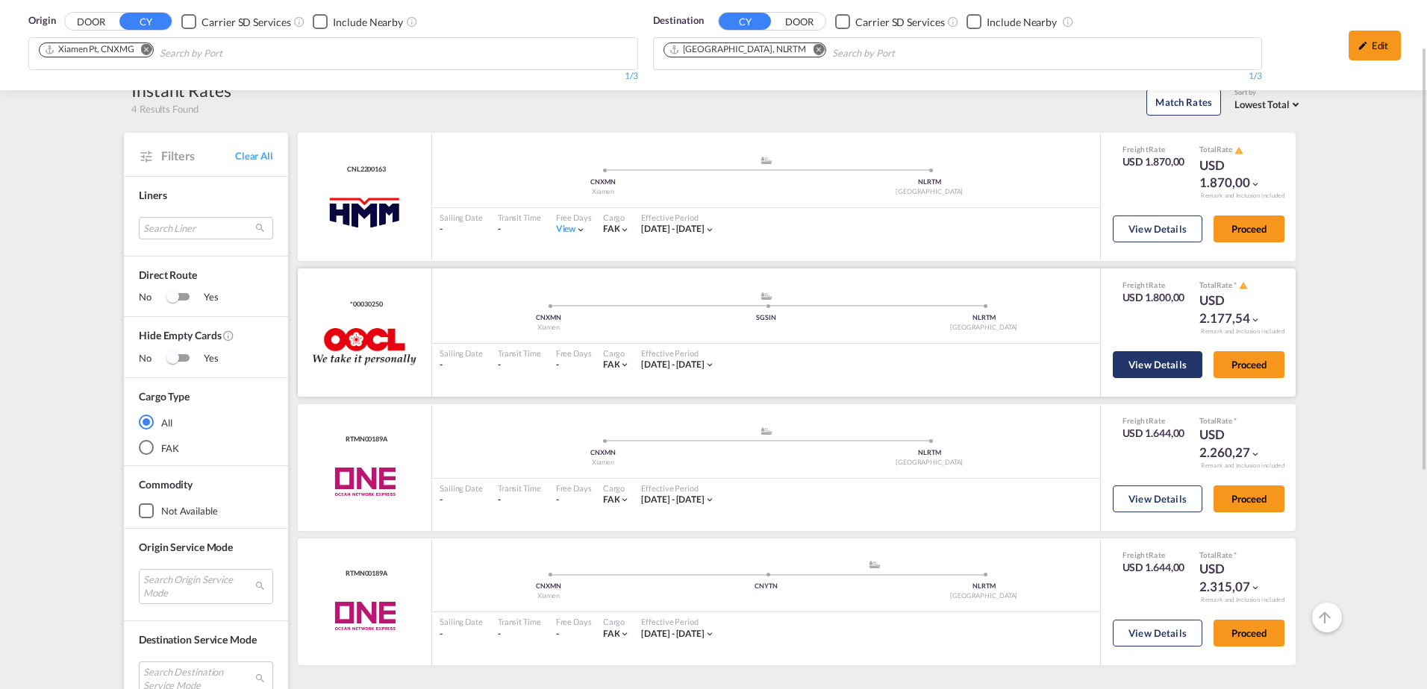
click at [1133, 368] on button "View Details" at bounding box center [1157, 364] width 90 height 27
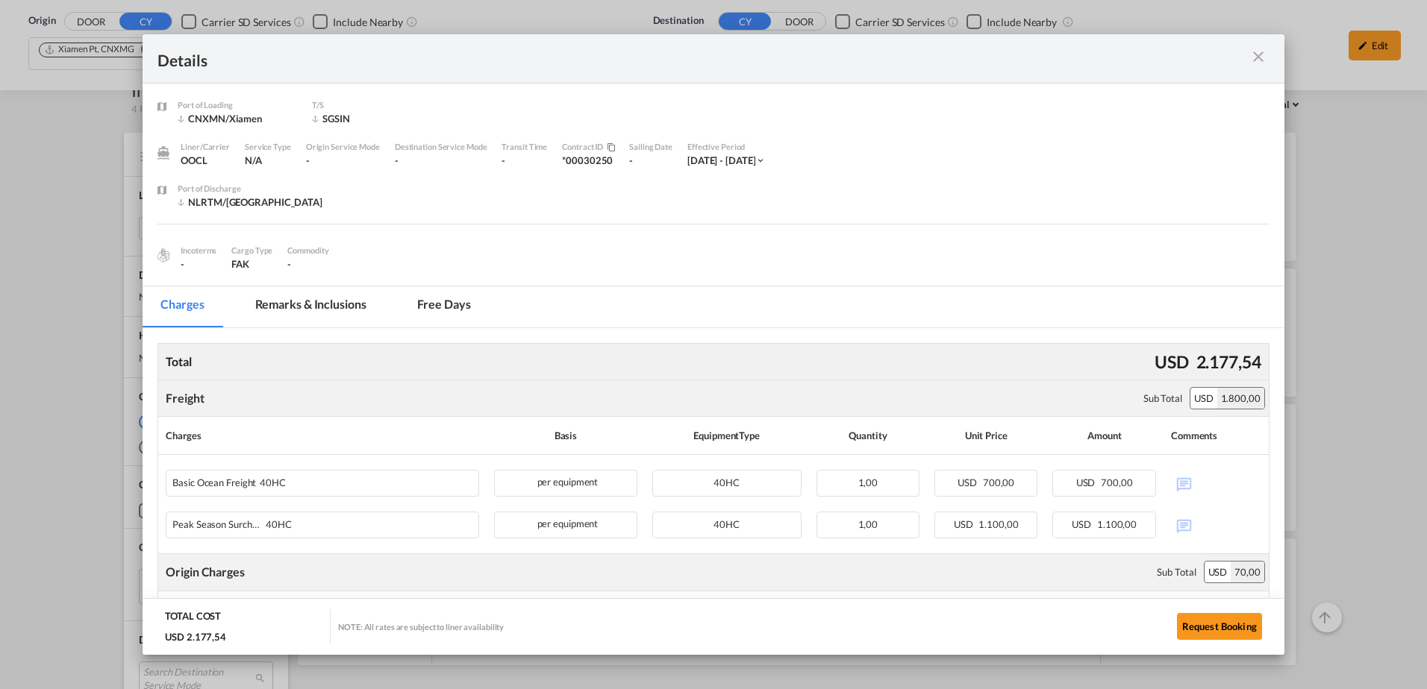
drag, startPoint x: 1254, startPoint y: 54, endPoint x: 1253, endPoint y: 63, distance: 8.3
click at [1254, 54] on md-icon "icon-close m-3 fg-AAA8AD cursor" at bounding box center [1258, 57] width 18 height 18
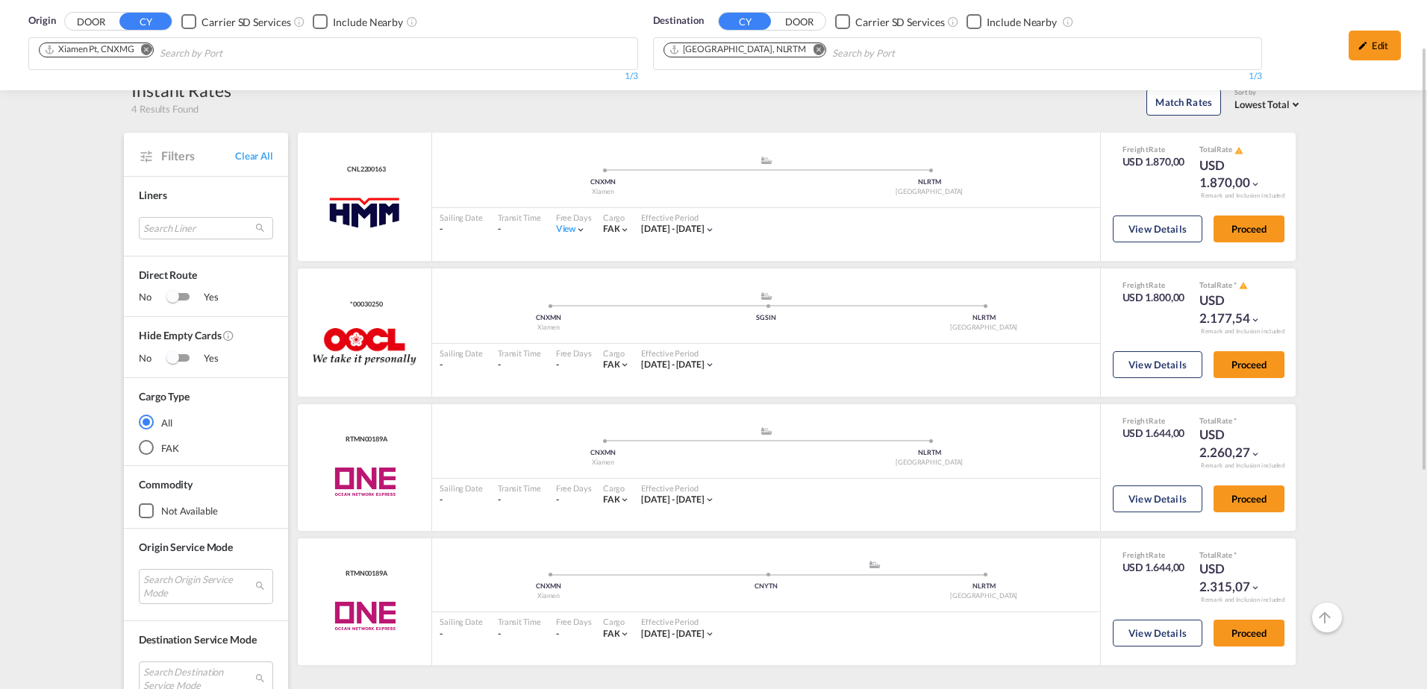
click at [149, 49] on md-icon "Remove" at bounding box center [146, 49] width 11 height 11
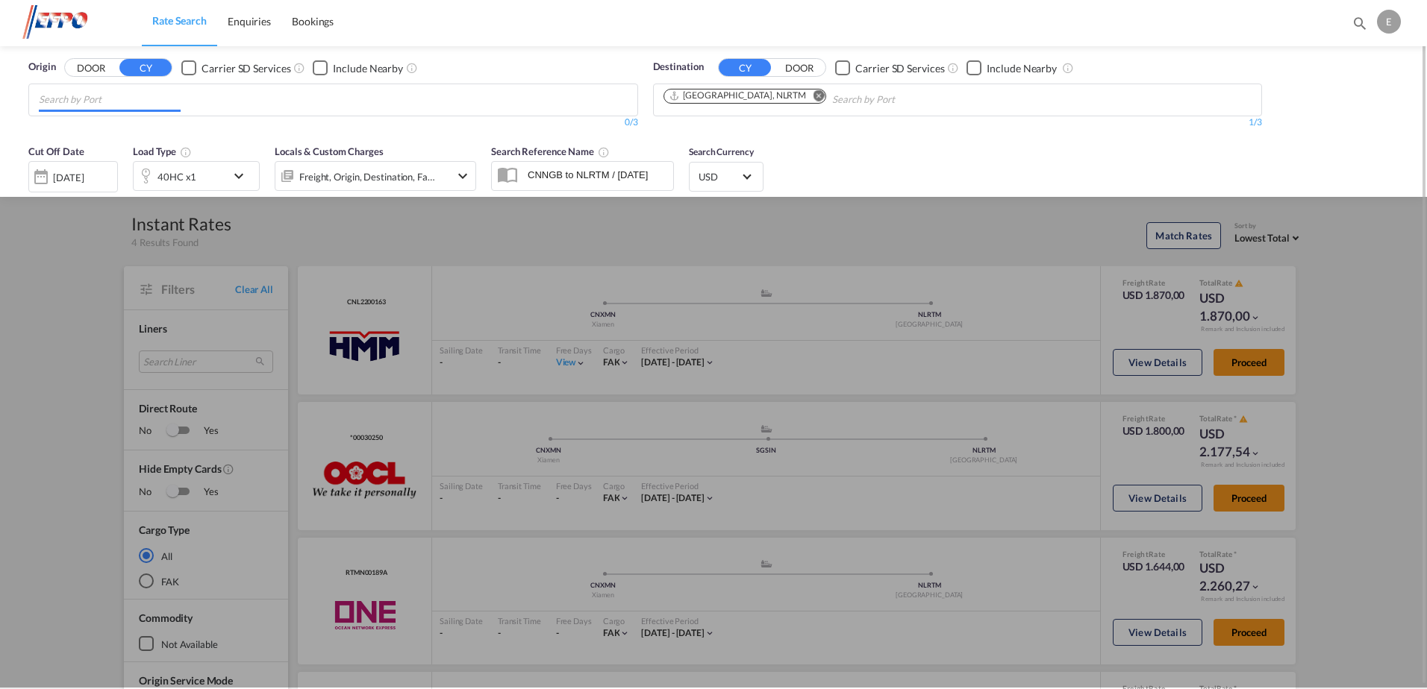
scroll to position [0, 0]
